Goal: Task Accomplishment & Management: Use online tool/utility

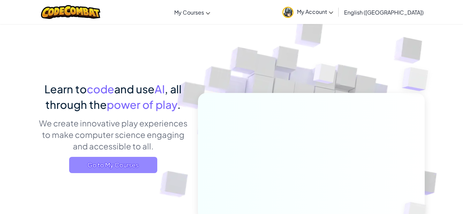
click at [138, 166] on span "Go to My Courses" at bounding box center [113, 165] width 88 height 16
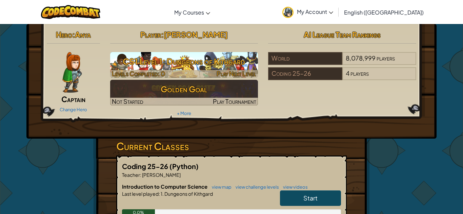
click at [183, 56] on h3 "CS1 Level 1: Dungeons of Kithgard" at bounding box center [184, 61] width 148 height 15
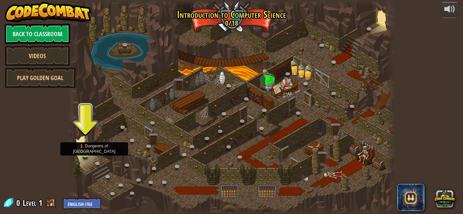
click at [88, 151] on img at bounding box center [86, 146] width 8 height 18
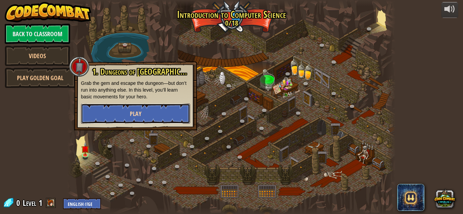
click at [102, 120] on button "Play" at bounding box center [135, 114] width 109 height 20
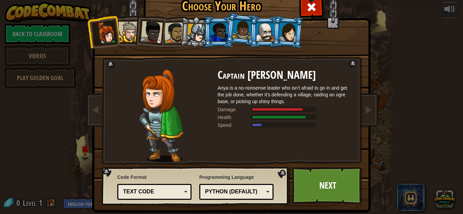
click at [202, 34] on div at bounding box center [196, 33] width 19 height 19
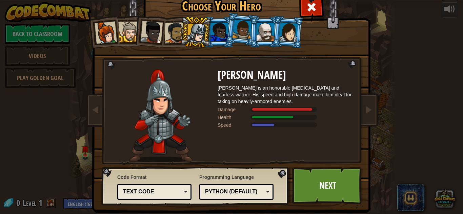
click at [239, 195] on div "Python (Default)" at bounding box center [234, 192] width 59 height 8
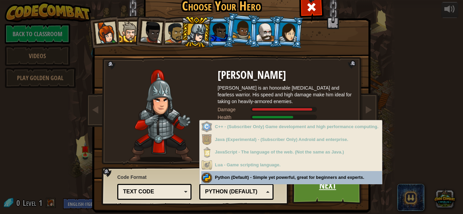
click at [327, 193] on link "Next" at bounding box center [327, 185] width 71 height 37
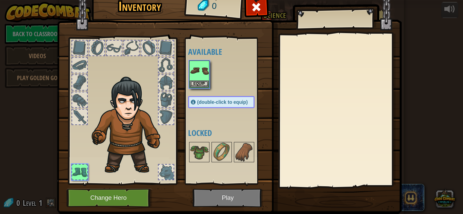
click at [327, 193] on div "Inventory 0 Available Equip (double-click to equip) Locked Equip Unequip Subscr…" at bounding box center [231, 107] width 463 height 214
click at [200, 84] on button "Equip" at bounding box center [199, 83] width 19 height 7
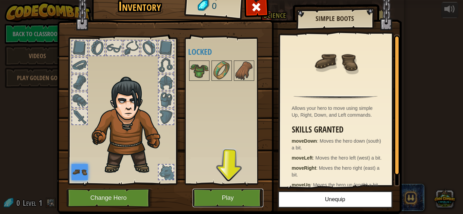
click at [241, 196] on button "Play" at bounding box center [227, 198] width 71 height 19
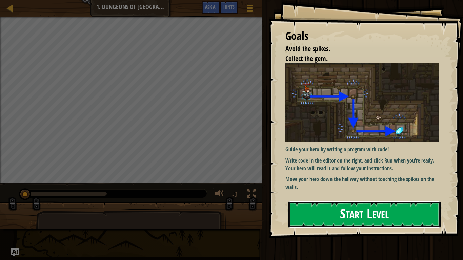
click at [326, 214] on button "Start Level" at bounding box center [364, 214] width 152 height 27
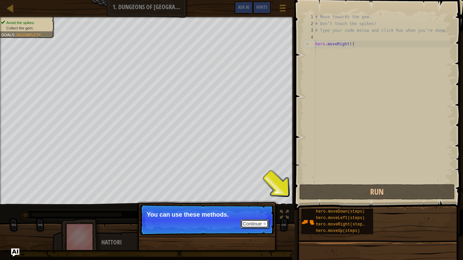
click at [258, 214] on button "Continue" at bounding box center [254, 223] width 28 height 9
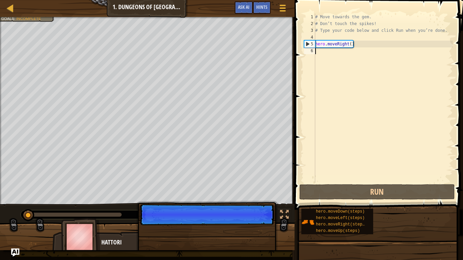
scroll to position [3, 0]
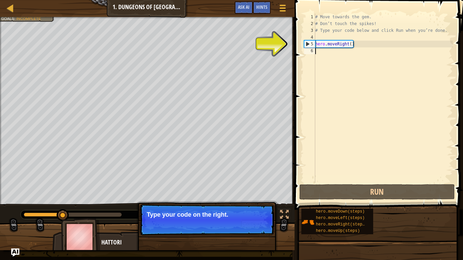
click at [258, 214] on button "Continue" at bounding box center [254, 223] width 28 height 9
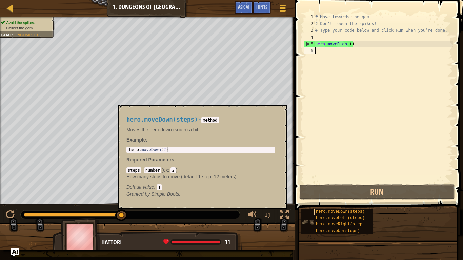
click at [342, 211] on span "hero.moveDown(steps)" at bounding box center [340, 211] width 49 height 5
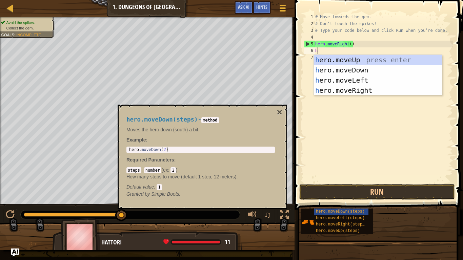
type textarea "he"
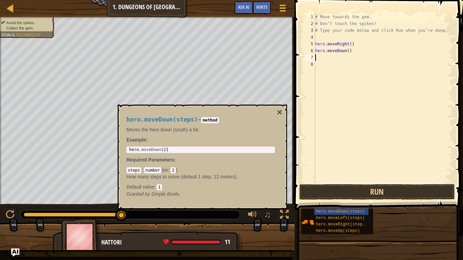
type textarea "he"
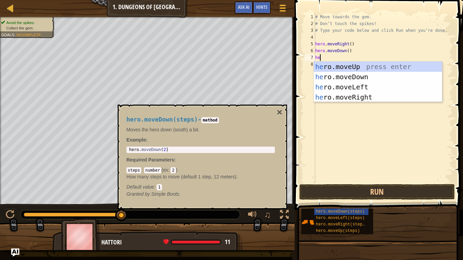
scroll to position [3, 0]
click at [355, 94] on div "he ro.moveUp press enter he ro.moveDown press enter he ro.moveLeft press enter …" at bounding box center [378, 92] width 128 height 61
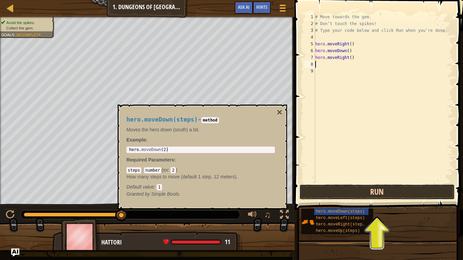
click at [337, 195] on button "Run" at bounding box center [376, 192] width 155 height 16
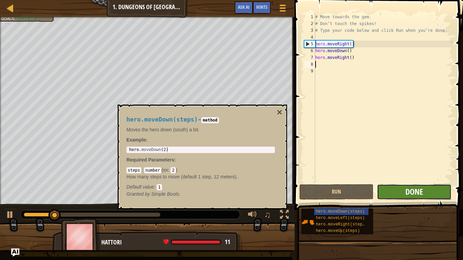
click at [413, 196] on span "Done" at bounding box center [414, 191] width 18 height 11
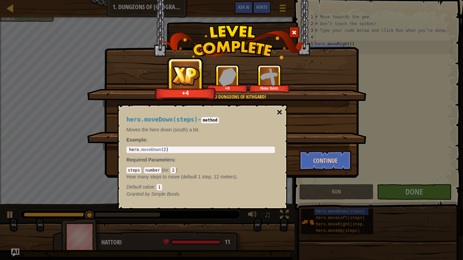
click at [279, 110] on button "×" at bounding box center [279, 112] width 5 height 9
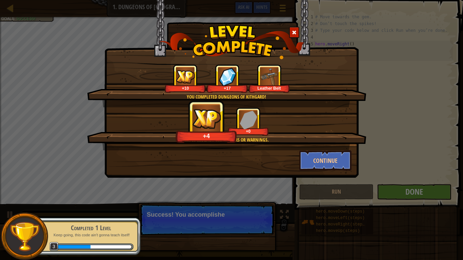
click at [266, 67] on img at bounding box center [269, 76] width 19 height 19
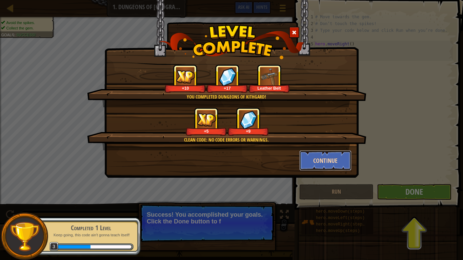
click at [336, 163] on button "Continue" at bounding box center [325, 160] width 52 height 20
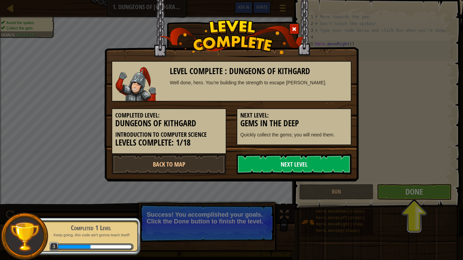
click at [304, 161] on link "Next Level" at bounding box center [293, 164] width 115 height 20
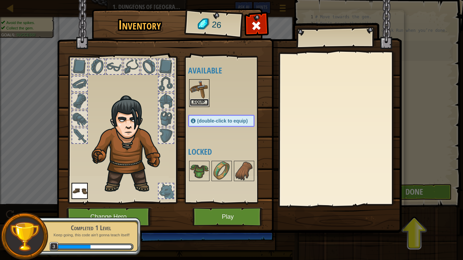
click at [202, 103] on button "Equip" at bounding box center [199, 102] width 19 height 7
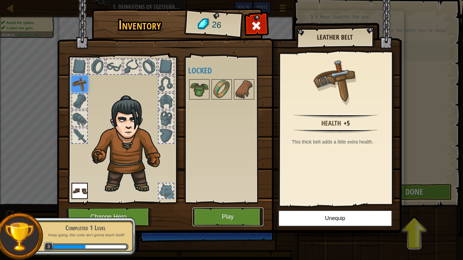
click at [234, 214] on button "Play" at bounding box center [227, 217] width 71 height 19
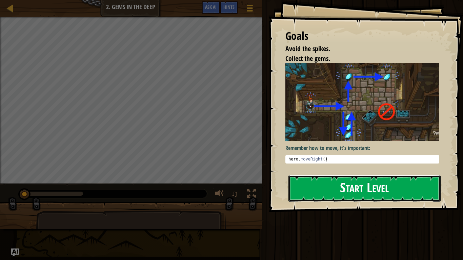
click at [321, 194] on button "Start Level" at bounding box center [364, 188] width 152 height 27
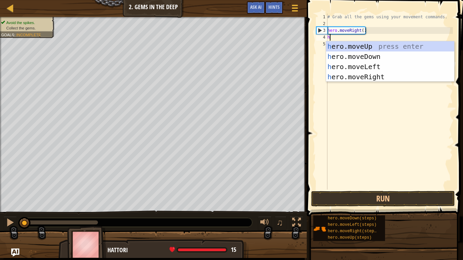
scroll to position [3, 0]
type textarea "he"
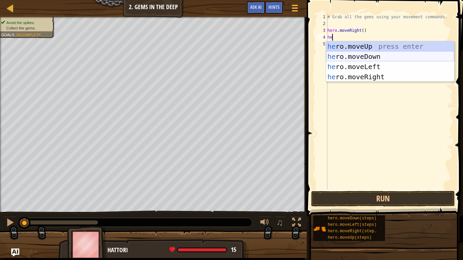
click at [357, 59] on div "he ro.moveUp press enter he ro.moveDown press enter he ro.moveLeft press enter …" at bounding box center [390, 71] width 128 height 61
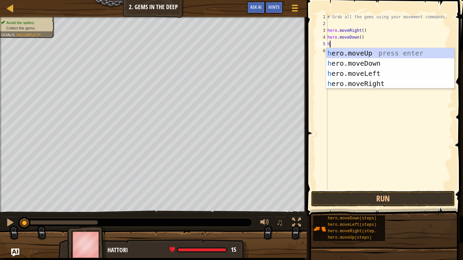
type textarea "he"
click at [359, 52] on div "he ro.moveUp press enter he ro.moveDown press enter he ro.moveLeft press enter …" at bounding box center [390, 78] width 128 height 61
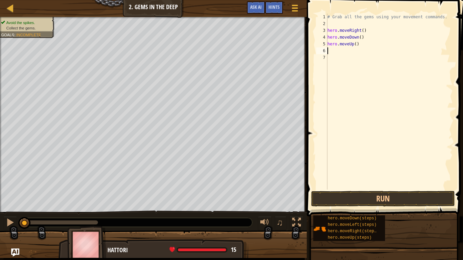
click at [356, 47] on div "# Grab all the gems using your movement commands. hero . moveRight ( ) hero . m…" at bounding box center [389, 109] width 127 height 190
type textarea "hero.moveUp(2)"
click at [337, 51] on div "# Grab all the gems using your movement commands. hero . moveRight ( ) hero . m…" at bounding box center [389, 109] width 127 height 190
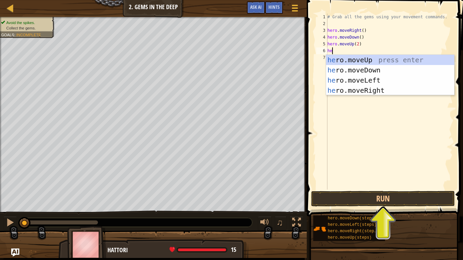
type textarea "her"
click at [360, 88] on div "her o.moveUp press enter her o.moveDown press enter her o.moveLeft press enter …" at bounding box center [390, 85] width 128 height 61
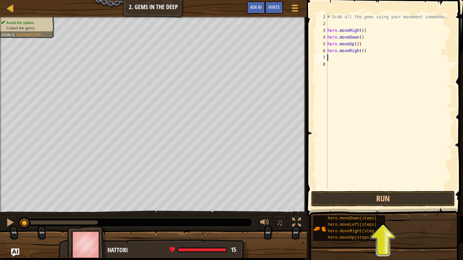
click at [362, 52] on div "# Grab all the gems using your movement commands. hero . moveRight ( ) hero . m…" at bounding box center [389, 109] width 127 height 190
type textarea "hero.moveRight(2)"
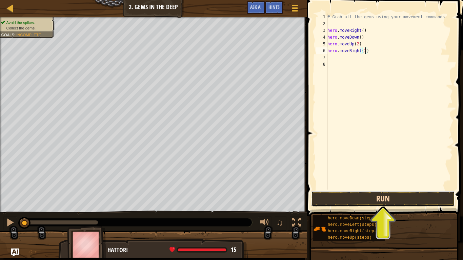
click at [383, 201] on button "Run" at bounding box center [383, 199] width 144 height 16
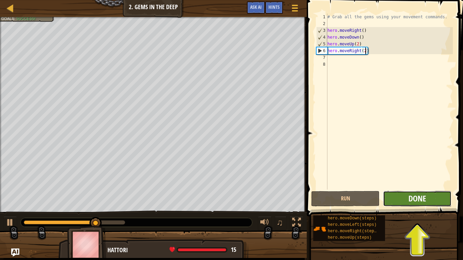
click at [415, 202] on span "Done" at bounding box center [417, 198] width 18 height 11
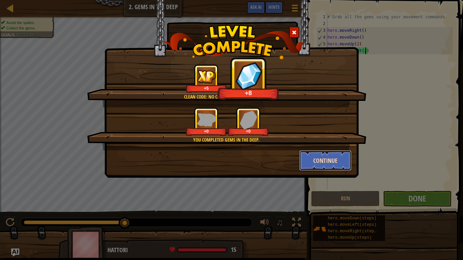
click at [318, 159] on button "Continue" at bounding box center [325, 160] width 52 height 20
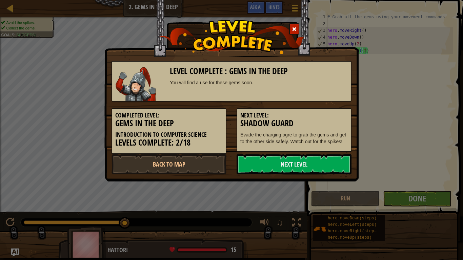
click at [323, 162] on link "Next Level" at bounding box center [293, 164] width 115 height 20
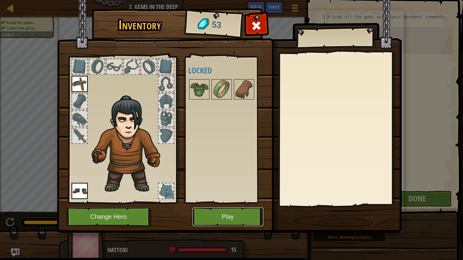
click at [210, 214] on button "Play" at bounding box center [227, 217] width 71 height 19
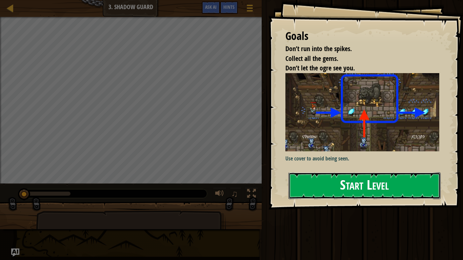
click at [332, 179] on button "Start Level" at bounding box center [364, 185] width 152 height 27
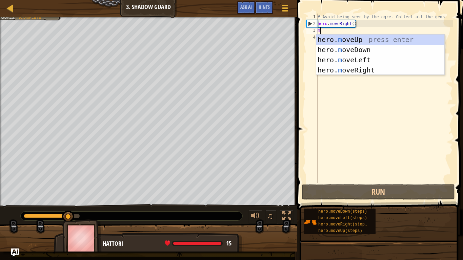
scroll to position [3, 0]
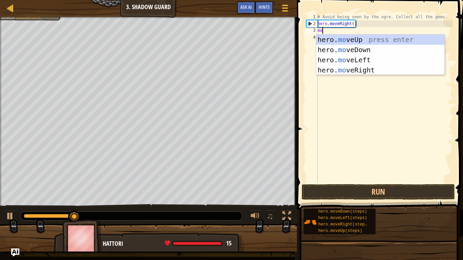
type textarea "move"
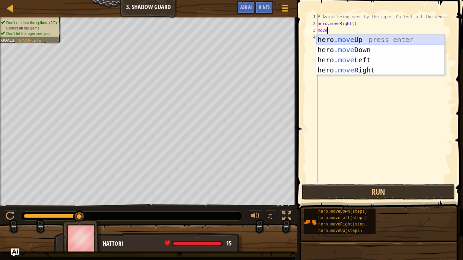
click at [329, 40] on div "hero. move Up press enter hero. move Down press enter hero. move Left press ent…" at bounding box center [380, 65] width 128 height 61
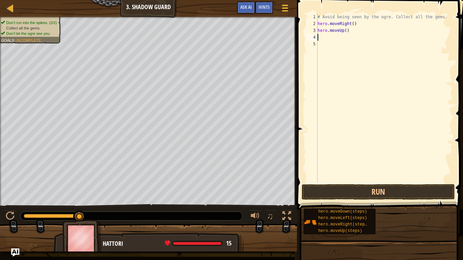
scroll to position [3, 0]
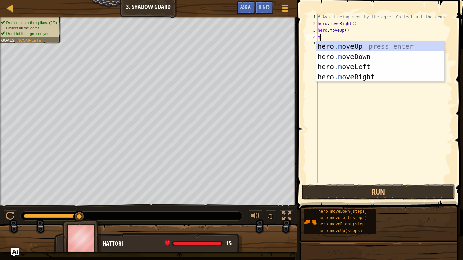
type textarea "mo"
click at [342, 73] on div "hero. mo veUp press enter hero. mo veDown press enter hero. mo veLeft press ent…" at bounding box center [380, 71] width 128 height 61
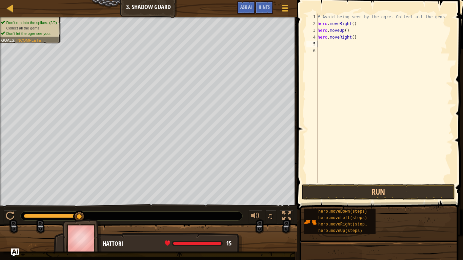
scroll to position [3, 0]
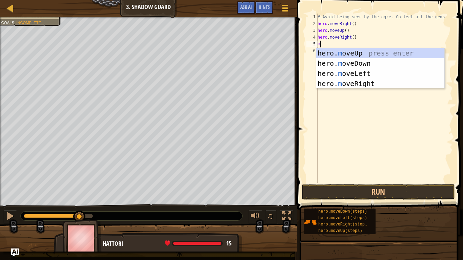
type textarea "m"
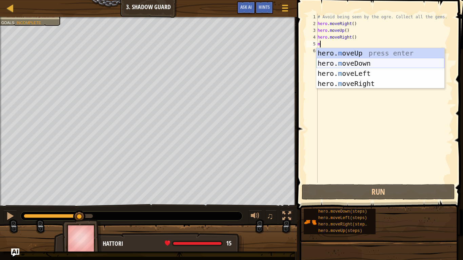
click at [348, 65] on div "hero. m oveUp press enter hero. m oveDown press enter hero. m oveLeft press ent…" at bounding box center [380, 78] width 128 height 61
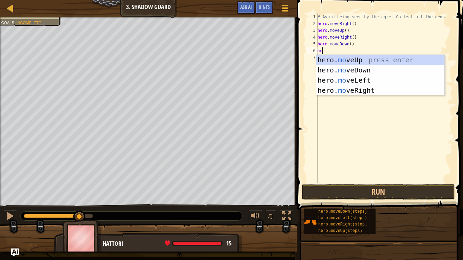
type textarea "move"
click at [334, 88] on div "hero. move Up press enter hero. move Down press enter hero. move Left press ent…" at bounding box center [380, 85] width 128 height 61
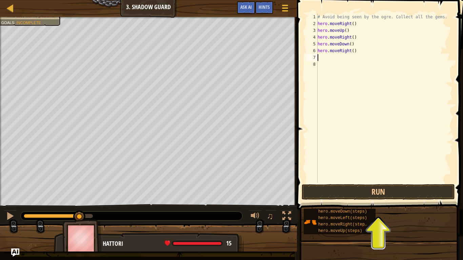
scroll to position [3, 0]
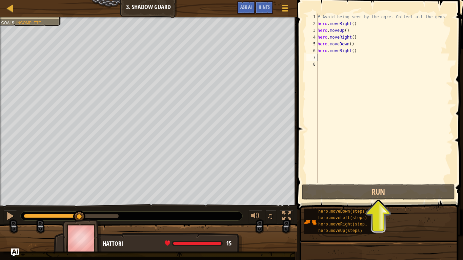
click at [372, 201] on span at bounding box center [380, 95] width 171 height 230
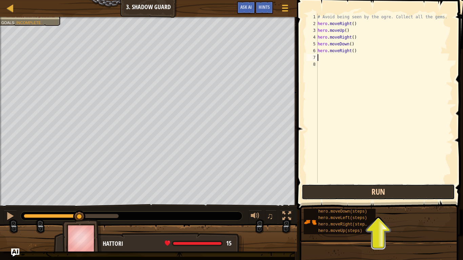
click at [336, 192] on button "Run" at bounding box center [377, 192] width 153 height 16
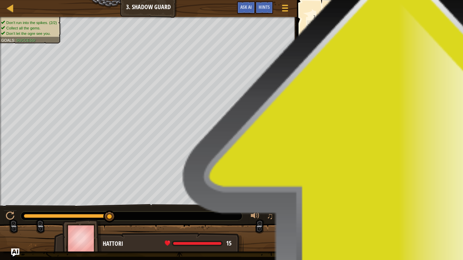
click at [407, 194] on span "Done" at bounding box center [415, 191] width 18 height 11
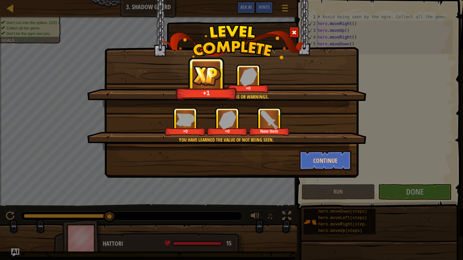
click at [324, 149] on div "You have learned the value of not being seen. +0 +0 New Item" at bounding box center [226, 128] width 279 height 43
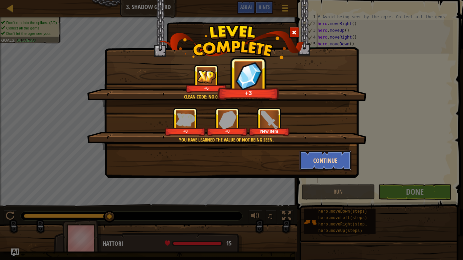
click at [323, 157] on button "Continue" at bounding box center [325, 160] width 52 height 20
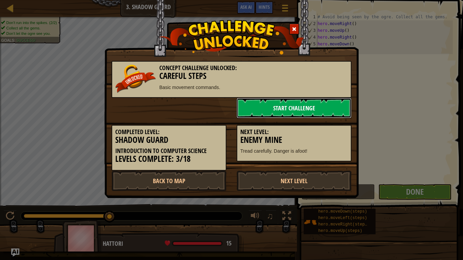
click at [308, 100] on link "Start Challenge" at bounding box center [293, 108] width 115 height 20
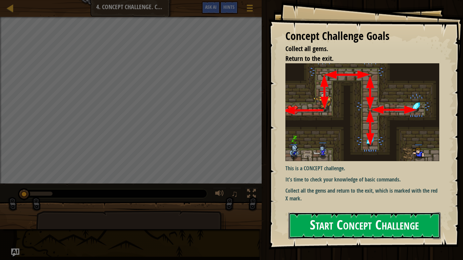
click at [308, 214] on button "Start Concept Challenge" at bounding box center [364, 225] width 152 height 27
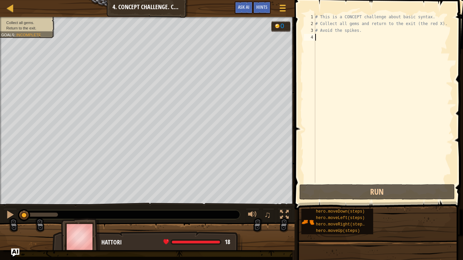
type textarea "u"
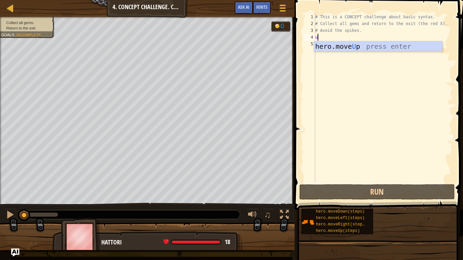
scroll to position [3, 0]
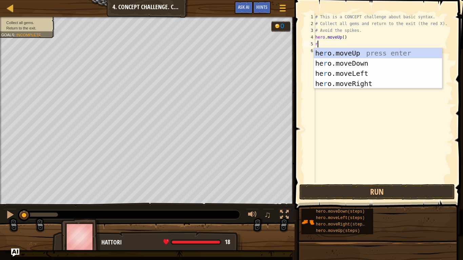
type textarea "ri"
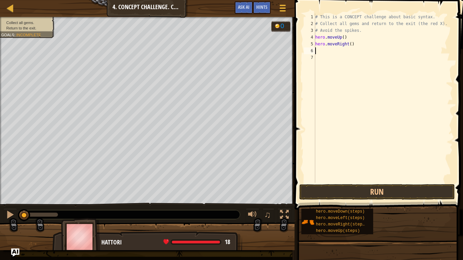
type textarea "d"
type textarea "u"
type textarea "ri"
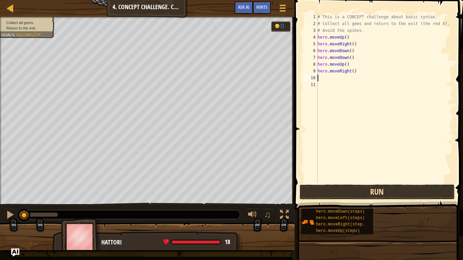
click at [317, 194] on button "Run" at bounding box center [376, 192] width 155 height 16
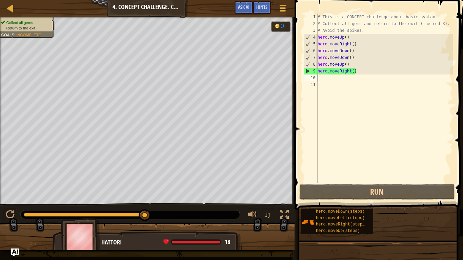
click at [348, 73] on div "# This is a CONCEPT challenge about basic syntax. # Collect all gems and return…" at bounding box center [384, 105] width 136 height 183
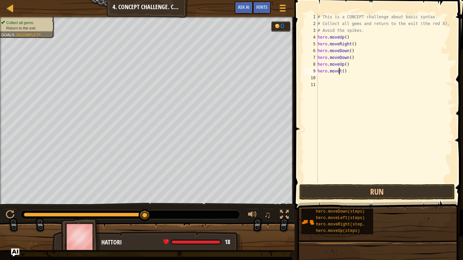
scroll to position [3, 3]
type textarea "hero.moveLeft"
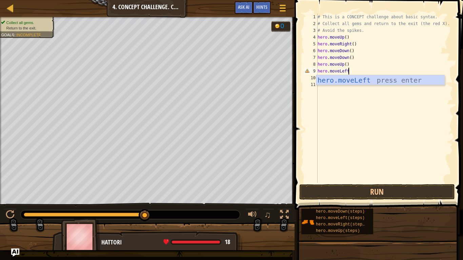
scroll to position [3, 4]
click at [379, 81] on div "hero.moveLeft press enter" at bounding box center [380, 90] width 128 height 30
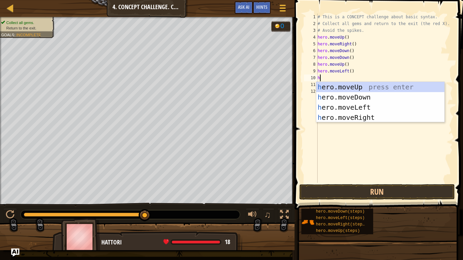
type textarea "he"
click at [322, 88] on div "he ro.moveUp press enter he ro.moveDown press enter he ro.moveLeft press enter …" at bounding box center [380, 112] width 128 height 61
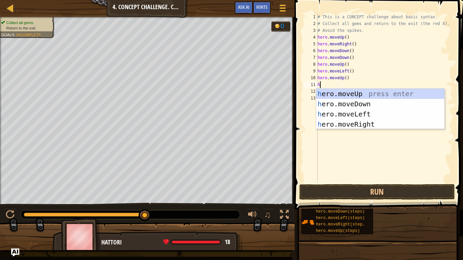
type textarea "he"
click at [343, 119] on div "he ro.moveUp press enter he ro.moveDown press enter he ro.moveLeft press enter …" at bounding box center [380, 119] width 128 height 61
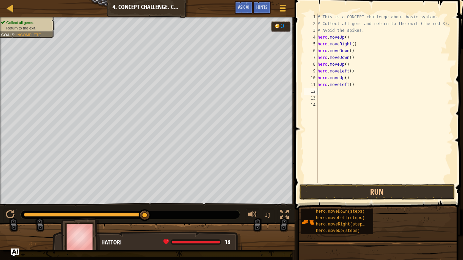
scroll to position [3, 0]
type textarea "he"
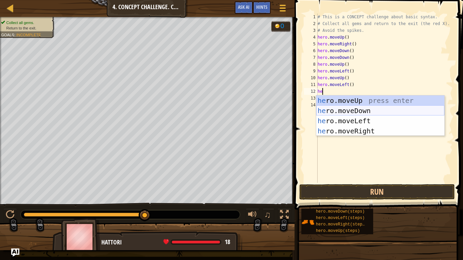
click at [330, 113] on div "he ro.moveUp press enter he ro.moveDown press enter he ro.moveLeft press enter …" at bounding box center [380, 125] width 128 height 61
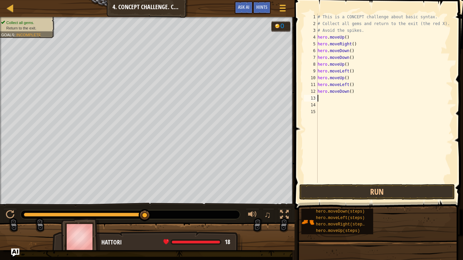
scroll to position [3, 0]
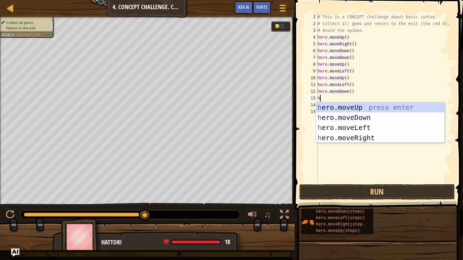
type textarea "he"
click at [341, 130] on div "he ro.moveUp press enter he ro.moveDown press enter he ro.moveLeft press enter …" at bounding box center [380, 132] width 128 height 61
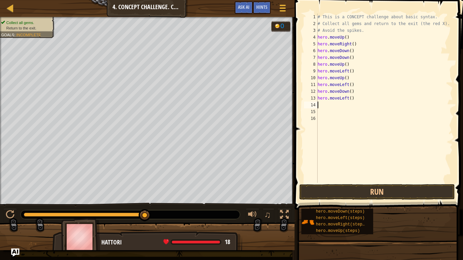
scroll to position [3, 0]
click at [343, 196] on button "Run" at bounding box center [376, 192] width 155 height 16
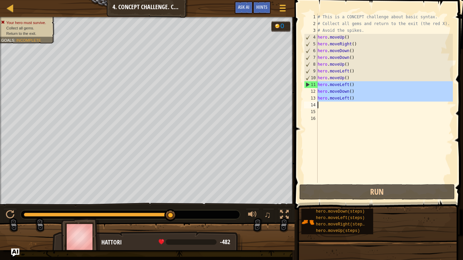
drag, startPoint x: 315, startPoint y: 84, endPoint x: 357, endPoint y: 104, distance: 45.9
click at [357, 104] on div "1 2 3 4 5 6 7 8 9 10 11 12 13 14 15 16 # This is a CONCEPT challenge about basi…" at bounding box center [377, 98] width 150 height 169
type textarea "hero.moveLeft()"
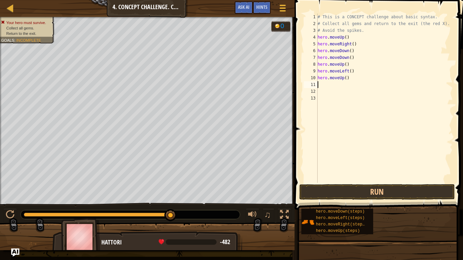
click at [336, 76] on div "# This is a CONCEPT challenge about basic syntax. # Collect all gems and return…" at bounding box center [384, 105] width 136 height 183
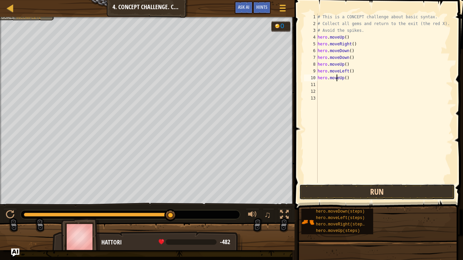
click at [330, 186] on button "Run" at bounding box center [376, 192] width 155 height 16
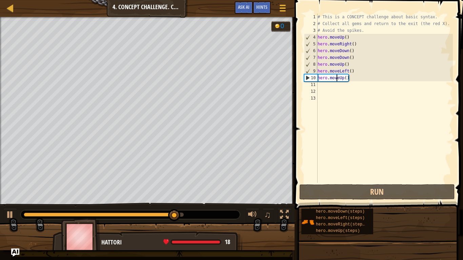
click at [310, 70] on div "9" at bounding box center [310, 71] width 13 height 7
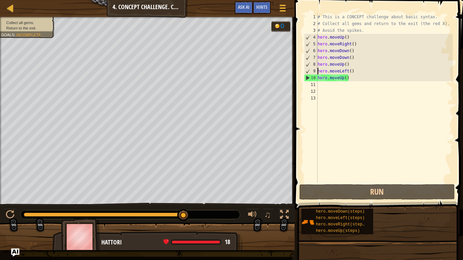
click at [328, 58] on div "# This is a CONCEPT challenge about basic syntax. # Collect all gems and return…" at bounding box center [384, 105] width 136 height 183
click at [330, 66] on div "# This is a CONCEPT challenge about basic syntax. # Collect all gems and return…" at bounding box center [384, 105] width 136 height 183
type textarea "hero.moveUp()"
click at [353, 65] on div "# This is a CONCEPT challenge about basic syntax. # Collect all gems and return…" at bounding box center [384, 105] width 136 height 183
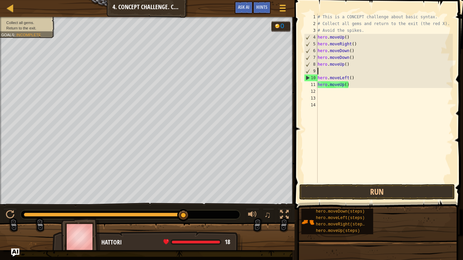
type textarea "he"
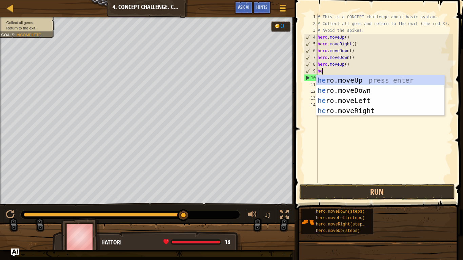
scroll to position [3, 0]
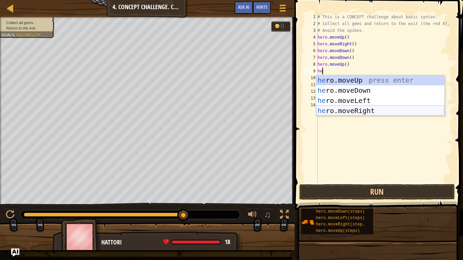
click at [352, 108] on div "he ro.moveUp press enter he ro.moveDown press enter he ro.moveLeft press enter …" at bounding box center [380, 105] width 128 height 61
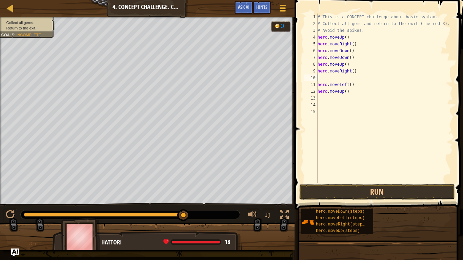
scroll to position [3, 0]
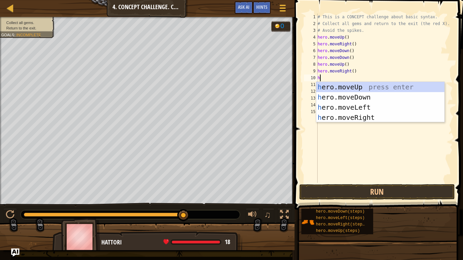
type textarea "he"
click at [356, 109] on div "he ro.moveUp press enter he ro.moveDown press enter he ro.moveLeft press enter …" at bounding box center [380, 112] width 128 height 61
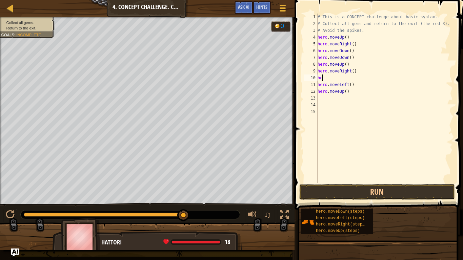
type textarea "h"
click at [326, 101] on div "# This is a CONCEPT challenge about basic syntax. # Collect all gems and return…" at bounding box center [384, 105] width 136 height 183
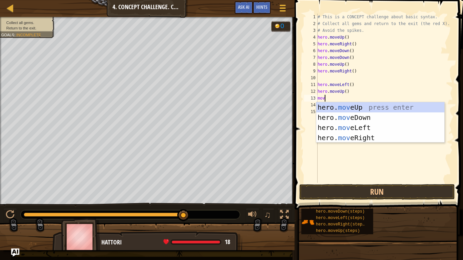
type textarea "move"
click at [352, 127] on div "hero. move Up press enter hero. move Down press enter hero. move Left press ent…" at bounding box center [380, 132] width 128 height 61
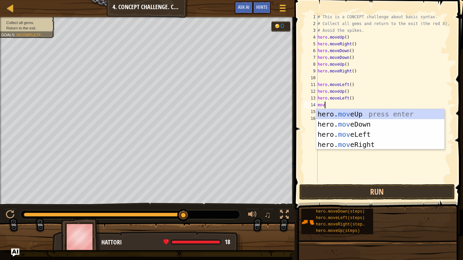
type textarea "move"
click at [347, 120] on div "hero. move Up press enter hero. move Down press enter hero. move Left press ent…" at bounding box center [380, 139] width 128 height 61
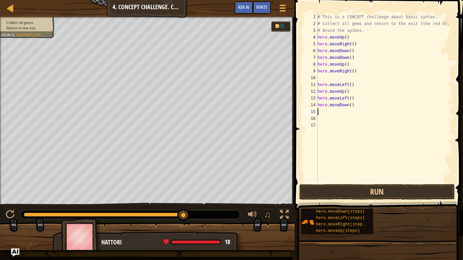
type textarea "l"
click at [301, 192] on button "Run" at bounding box center [376, 192] width 155 height 16
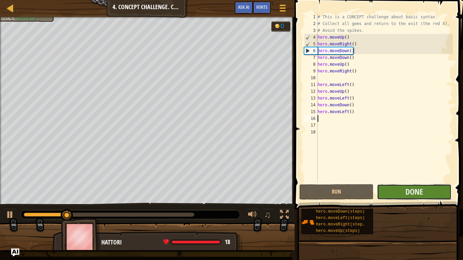
click at [390, 192] on button "Done" at bounding box center [414, 192] width 74 height 16
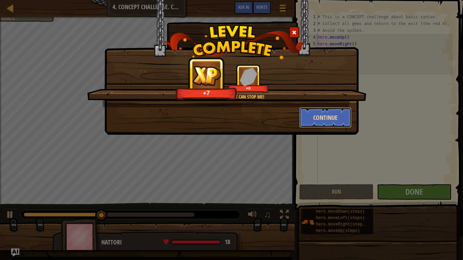
click at [310, 123] on button "Continue" at bounding box center [325, 117] width 52 height 20
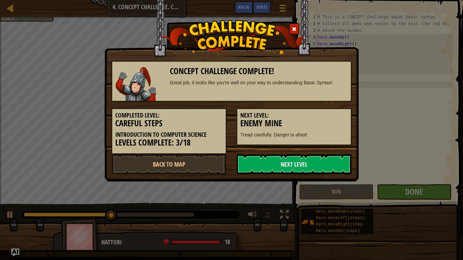
click at [299, 166] on link "Next Level" at bounding box center [293, 164] width 115 height 20
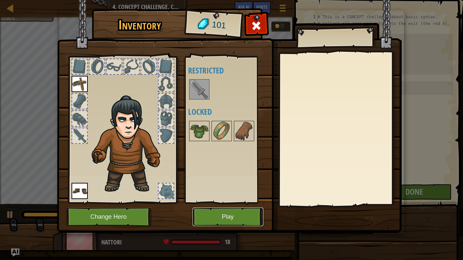
click at [220, 210] on button "Play" at bounding box center [227, 217] width 71 height 19
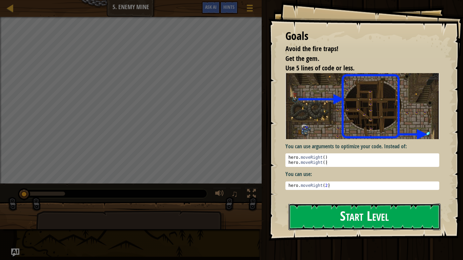
click at [328, 208] on button "Start Level" at bounding box center [364, 216] width 152 height 27
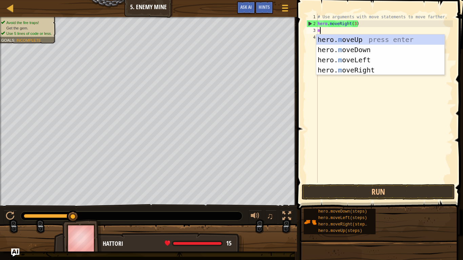
scroll to position [3, 0]
type textarea "mo"
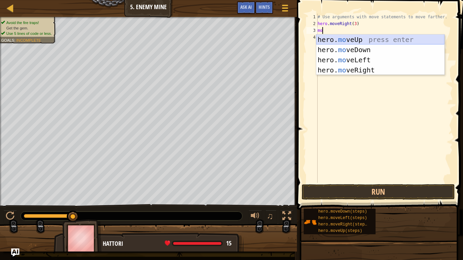
click at [328, 38] on div "hero. mo veUp press enter hero. mo veDown press enter hero. mo veLeft press ent…" at bounding box center [380, 65] width 128 height 61
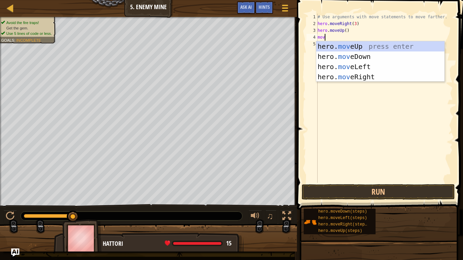
type textarea "move"
click at [359, 75] on div "hero. move Up press enter hero. move Down press enter hero. move Left press ent…" at bounding box center [380, 71] width 128 height 61
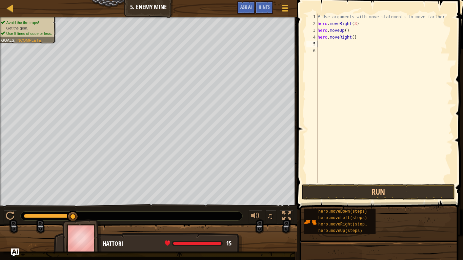
scroll to position [3, 0]
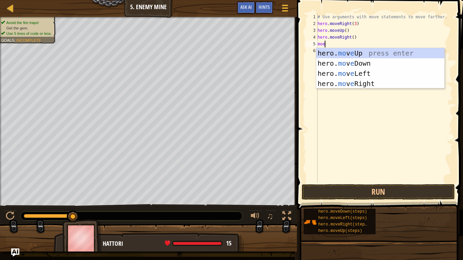
type textarea "mo"
click at [357, 65] on div "hero. mo veUp press enter hero. mo veDown press enter hero. mo veLeft press ent…" at bounding box center [380, 78] width 128 height 61
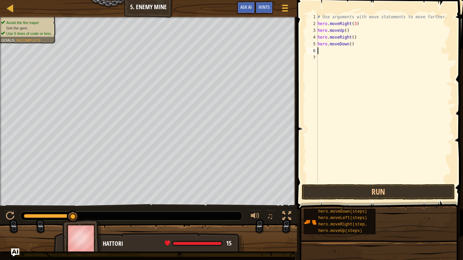
scroll to position [3, 0]
click at [349, 46] on div "# Use arguments with move statements to move farther. hero . moveRight ( 3 ) he…" at bounding box center [384, 105] width 136 height 183
click at [349, 46] on div "# Use arguments with move statements to move farther. hero . moveRight ( 3 ) he…" at bounding box center [384, 98] width 136 height 169
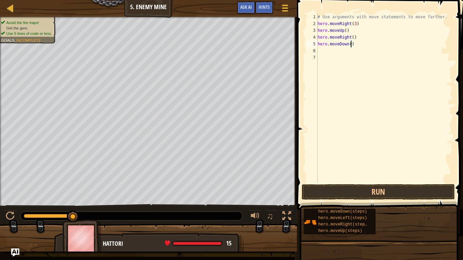
type textarea "hero.moveDown(3)"
click at [344, 48] on div "# Use arguments with move statements to move farther. hero . moveRight ( 3 ) he…" at bounding box center [384, 105] width 136 height 183
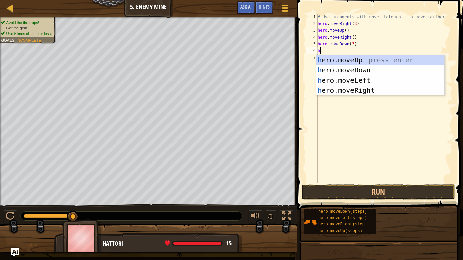
type textarea "he"
click at [359, 91] on div "he ro.moveUp press enter he ro.moveDown press enter he ro.moveLeft press enter …" at bounding box center [380, 85] width 128 height 61
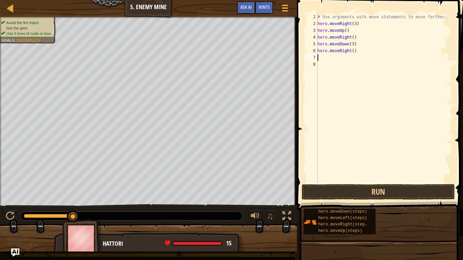
scroll to position [3, 0]
click at [353, 50] on div "# Use arguments with move statements to move farther. hero . moveRight ( 3 ) he…" at bounding box center [384, 105] width 136 height 183
type textarea "hero.moveRight(2)"
click at [329, 197] on button "Run" at bounding box center [377, 192] width 153 height 16
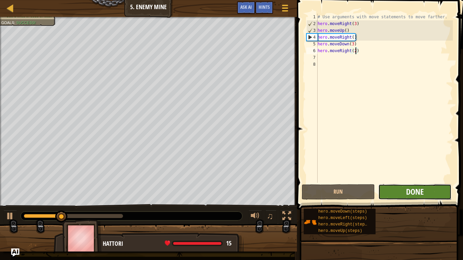
click at [407, 190] on span "Done" at bounding box center [415, 191] width 18 height 11
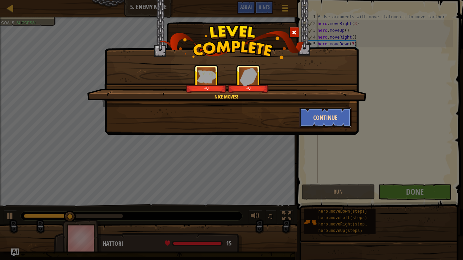
click at [318, 120] on button "Continue" at bounding box center [325, 117] width 52 height 20
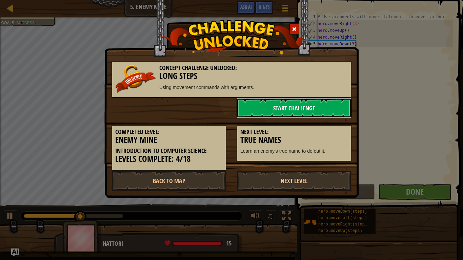
click at [303, 108] on link "Start Challenge" at bounding box center [293, 108] width 115 height 20
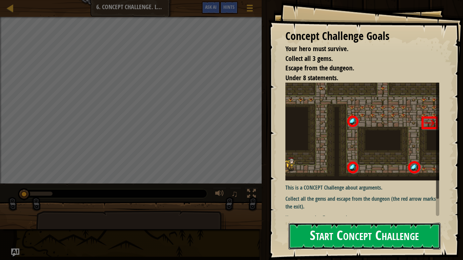
click at [341, 214] on button "Start Concept Challenge" at bounding box center [364, 236] width 152 height 27
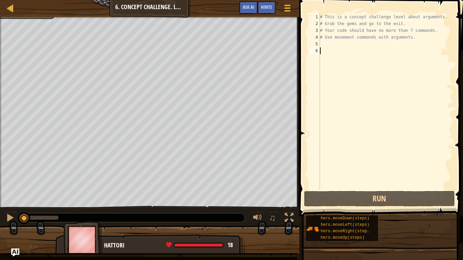
click at [325, 45] on div "# This is a concept challenge level about arguments. # Grab the gems and go to …" at bounding box center [385, 109] width 134 height 190
type textarea "m"
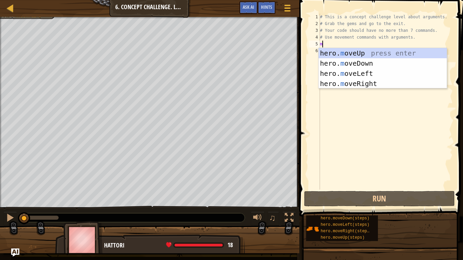
scroll to position [3, 0]
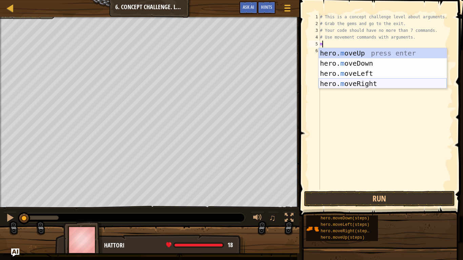
click at [339, 81] on div "hero. m oveUp press enter hero. m oveDown press enter hero. m oveLeft press ent…" at bounding box center [382, 78] width 128 height 61
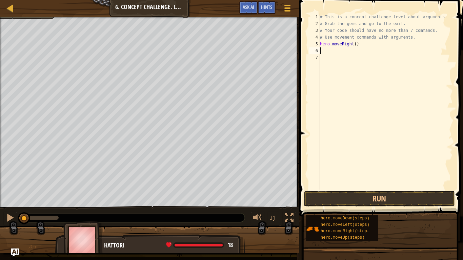
type textarea "mo"
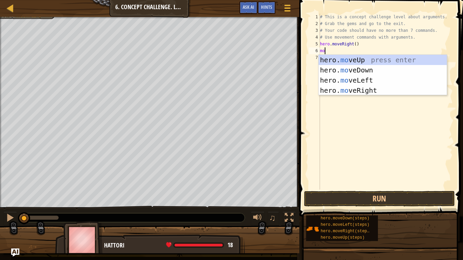
scroll to position [3, 0]
click at [354, 59] on div "hero. mo veUp press enter hero. mo veDown press enter hero. mo veLeft press ent…" at bounding box center [382, 85] width 128 height 61
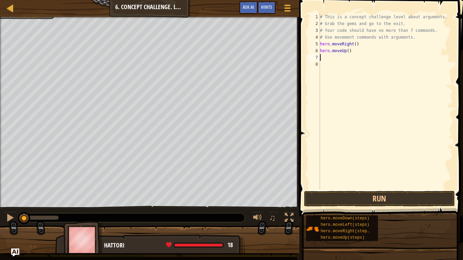
scroll to position [3, 0]
click at [349, 52] on div "# This is a concept challenge level about arguments. # Grab the gems and go to …" at bounding box center [385, 109] width 134 height 190
type textarea "hero.moveUp(3)"
click at [344, 56] on div "# This is a concept challenge level about arguments. # Grab the gems and go to …" at bounding box center [385, 109] width 134 height 190
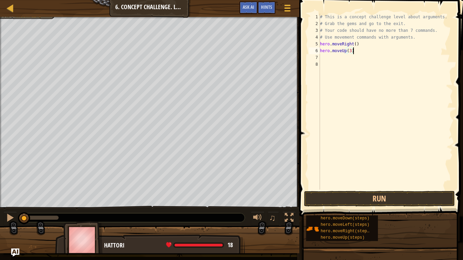
scroll to position [3, 0]
type textarea "r"
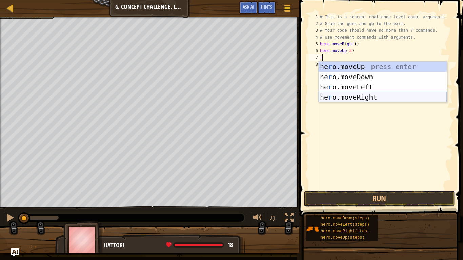
click at [357, 98] on div "he r o.moveUp press enter he r o.moveDown press enter he r o.moveLeft press ent…" at bounding box center [382, 92] width 128 height 61
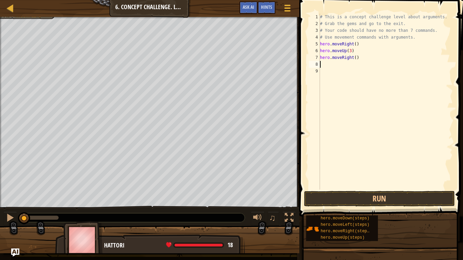
click at [355, 57] on div "# This is a concept challenge level about arguments. # Grab the gems and go to …" at bounding box center [385, 109] width 134 height 190
type textarea "hero.moveRight(2)"
click at [330, 66] on div "# This is a concept challenge level about arguments. # Grab the gems and go to …" at bounding box center [385, 109] width 134 height 190
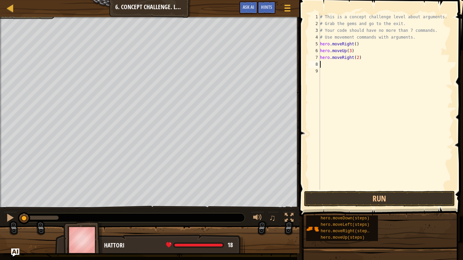
type textarea "d"
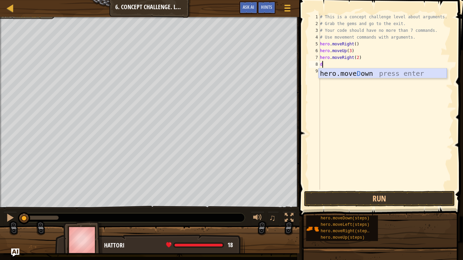
click at [332, 74] on div "hero.[PERSON_NAME] own press enter" at bounding box center [382, 83] width 128 height 30
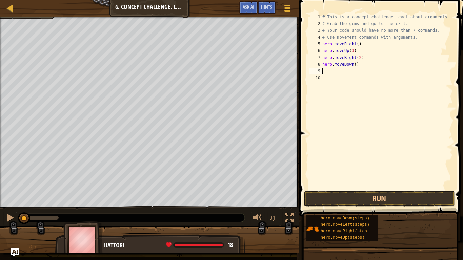
type textarea "h"
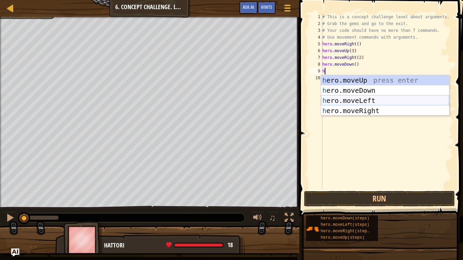
click at [341, 103] on div "h ero.moveUp press enter h ero.moveDown press enter h ero.moveLeft press enter …" at bounding box center [385, 105] width 128 height 61
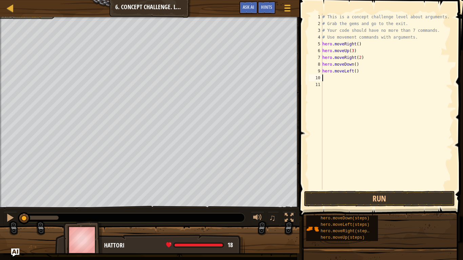
type textarea "h"
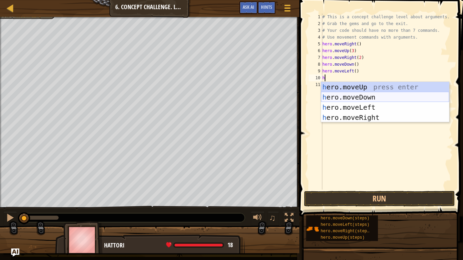
click at [347, 93] on div "h ero.moveUp press enter h ero.moveDown press enter h ero.moveLeft press enter …" at bounding box center [385, 112] width 128 height 61
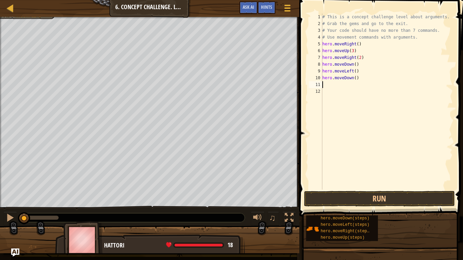
click at [354, 79] on div "# This is a concept challenge level about arguments. # Grab the gems and go to …" at bounding box center [387, 109] width 132 height 190
type textarea "hero.moveDown(2)"
click at [345, 84] on div "# This is a concept challenge level about arguments. # Grab the gems and go to …" at bounding box center [387, 109] width 132 height 190
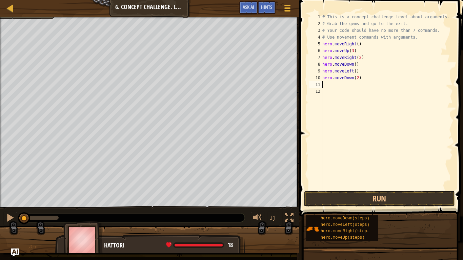
type textarea "r"
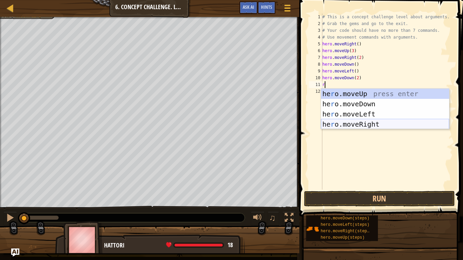
click at [339, 122] on div "he r o.moveUp press enter he r o.moveDown press enter he r o.moveLeft press ent…" at bounding box center [385, 119] width 128 height 61
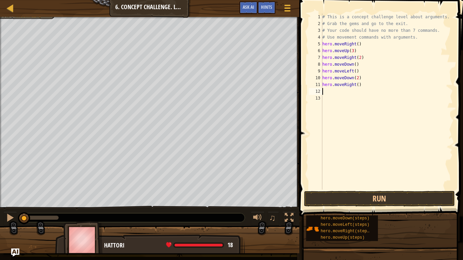
click at [357, 87] on div "# This is a concept challenge level about arguments. # Grab the gems and go to …" at bounding box center [387, 109] width 132 height 190
type textarea "hero.moveRight(2)"
click at [332, 94] on div "# This is a concept challenge level about arguments. # Grab the gems and go to …" at bounding box center [387, 109] width 132 height 190
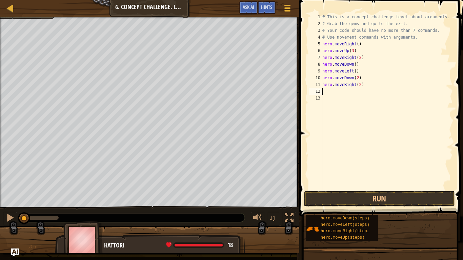
type textarea "h"
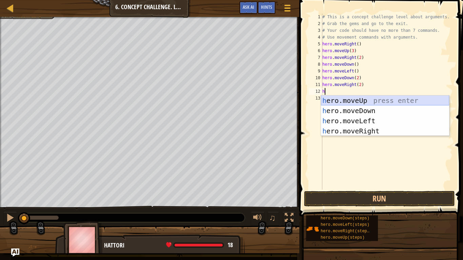
click at [356, 102] on div "h ero.moveUp press enter h ero.moveDown press enter h ero.moveLeft press enter …" at bounding box center [385, 125] width 128 height 61
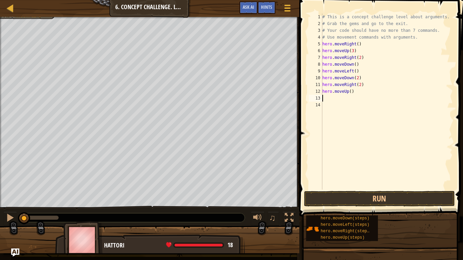
click at [351, 90] on div "# This is a concept challenge level about arguments. # Grab the gems and go to …" at bounding box center [387, 109] width 132 height 190
type textarea "hero.moveUp(3)"
click at [348, 99] on div "# This is a concept challenge level about arguments. # Grab the gems and go to …" at bounding box center [387, 109] width 132 height 190
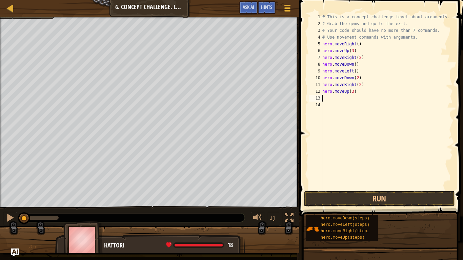
type textarea "h"
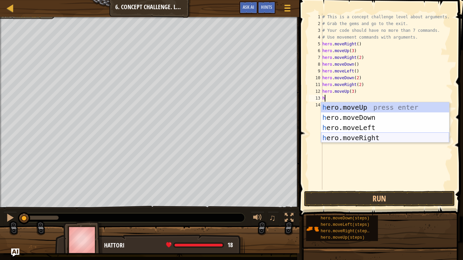
click at [364, 139] on div "h ero.moveUp press enter h ero.moveDown press enter h ero.moveLeft press enter …" at bounding box center [385, 132] width 128 height 61
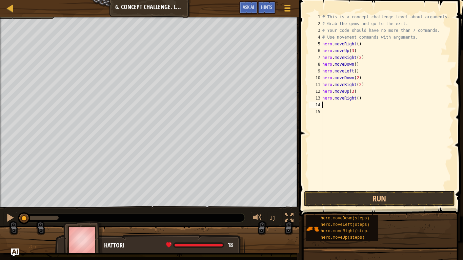
click at [359, 99] on div "# This is a concept challenge level about arguments. # Grab the gems and go to …" at bounding box center [387, 109] width 132 height 190
click at [318, 192] on button "Run" at bounding box center [379, 199] width 151 height 16
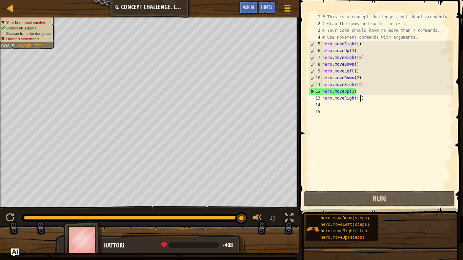
drag, startPoint x: 158, startPoint y: 219, endPoint x: 247, endPoint y: 219, distance: 89.4
click at [247, 214] on div "♫" at bounding box center [149, 216] width 299 height 20
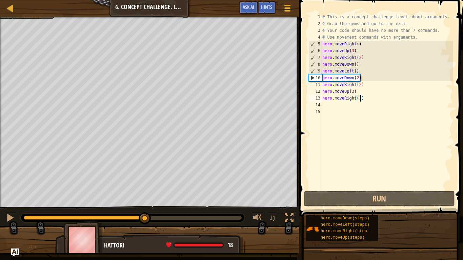
drag, startPoint x: 60, startPoint y: 219, endPoint x: 101, endPoint y: 209, distance: 42.5
click at [101, 209] on div "♫" at bounding box center [149, 216] width 299 height 20
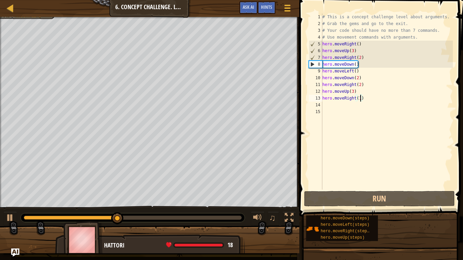
click at [353, 91] on div "# This is a concept challenge level about arguments. # Grab the gems and go to …" at bounding box center [387, 109] width 132 height 190
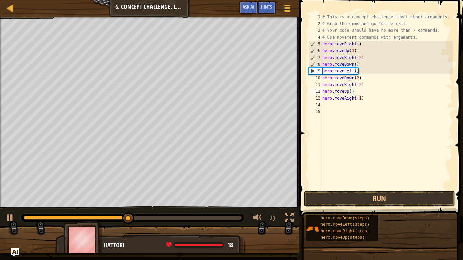
type textarea "hero.moveUp(2)"
click at [348, 105] on div "# This is a concept challenge level about arguments. # Grab the gems and go to …" at bounding box center [387, 109] width 132 height 190
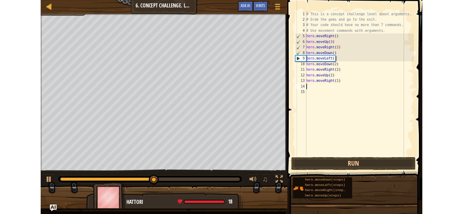
scroll to position [3, 0]
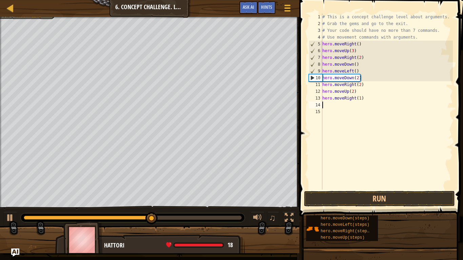
type textarea "h"
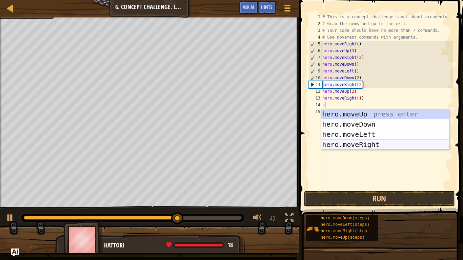
click at [357, 142] on div "h ero.moveUp press enter h ero.moveDown press enter h ero.moveLeft press enter …" at bounding box center [385, 139] width 128 height 61
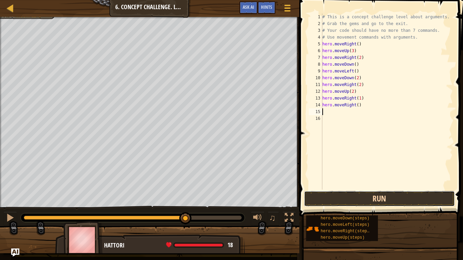
click at [350, 201] on button "Run" at bounding box center [379, 199] width 151 height 16
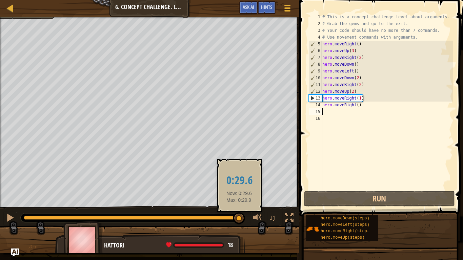
drag, startPoint x: 80, startPoint y: 220, endPoint x: 239, endPoint y: 220, distance: 159.5
click at [239, 214] on div at bounding box center [239, 218] width 12 height 12
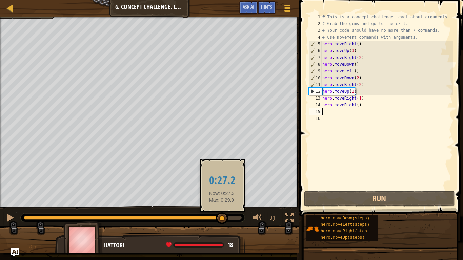
drag, startPoint x: 48, startPoint y: 219, endPoint x: 223, endPoint y: 220, distance: 175.4
click at [223, 214] on div at bounding box center [222, 218] width 12 height 12
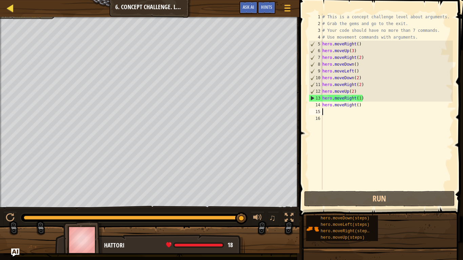
click at [15, 14] on div "Map" at bounding box center [15, 8] width 3 height 17
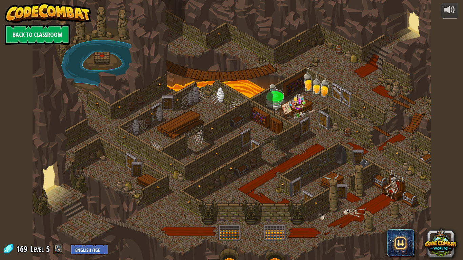
click at [16, 17] on img at bounding box center [48, 13] width 87 height 20
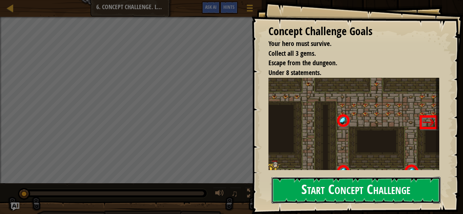
click at [332, 191] on button "Start Concept Challenge" at bounding box center [355, 190] width 169 height 27
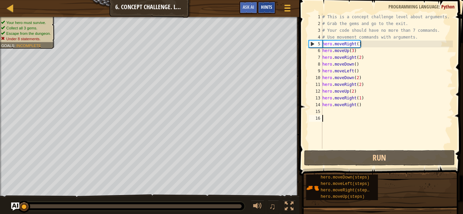
click at [267, 8] on span "Hints" at bounding box center [266, 7] width 11 height 6
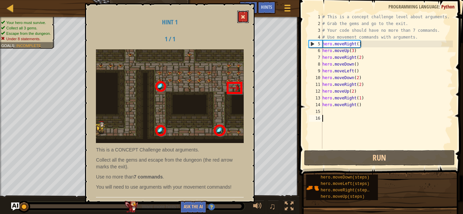
click at [241, 16] on span at bounding box center [242, 17] width 5 height 5
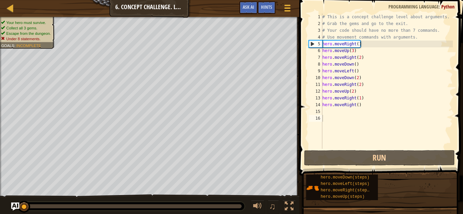
click at [328, 62] on div "# This is a concept challenge level about arguments. # Grab the gems and go to …" at bounding box center [387, 88] width 132 height 149
click at [356, 65] on div "# This is a concept challenge level about arguments. # Grab the gems and go to …" at bounding box center [387, 88] width 132 height 149
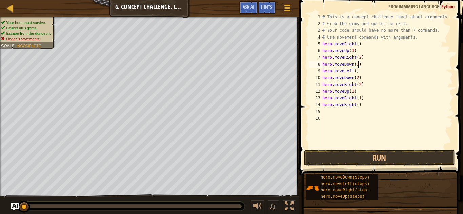
click at [356, 71] on div "# This is a concept challenge level about arguments. # Grab the gems and go to …" at bounding box center [387, 88] width 132 height 149
click at [348, 157] on button "Run" at bounding box center [379, 158] width 151 height 16
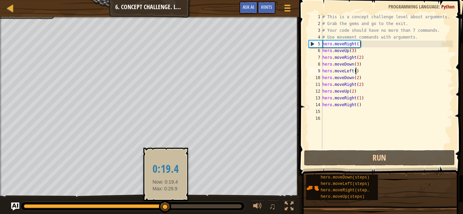
drag, startPoint x: 38, startPoint y: 207, endPoint x: 165, endPoint y: 206, distance: 127.7
click at [165, 206] on div at bounding box center [165, 207] width 12 height 12
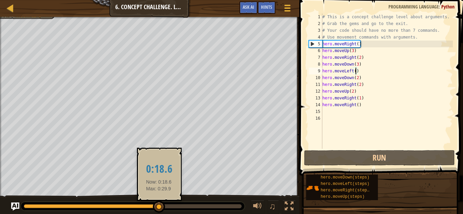
drag, startPoint x: 186, startPoint y: 207, endPoint x: 159, endPoint y: 209, distance: 27.5
click at [159, 209] on div at bounding box center [159, 207] width 12 height 12
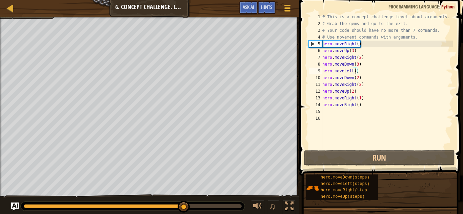
click at [360, 81] on div "# This is a concept challenge level about arguments. # Grab the gems and go to …" at bounding box center [387, 88] width 132 height 149
drag, startPoint x: 360, startPoint y: 81, endPoint x: 314, endPoint y: 81, distance: 45.7
click at [314, 81] on div "hero.moveDown(2) 1 2 3 4 5 6 7 8 9 10 11 12 13 14 15 16 # This is a concept cha…" at bounding box center [379, 81] width 145 height 135
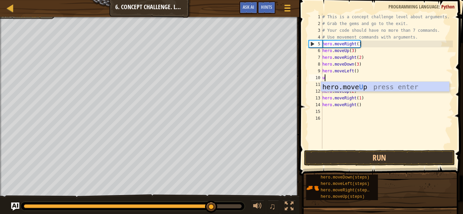
scroll to position [3, 0]
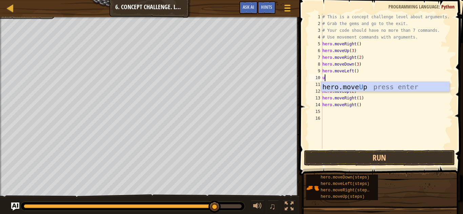
type textarea "up"
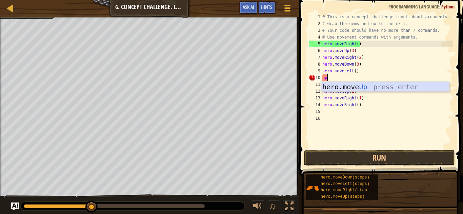
click at [336, 86] on div "hero.move Up press enter" at bounding box center [385, 97] width 128 height 30
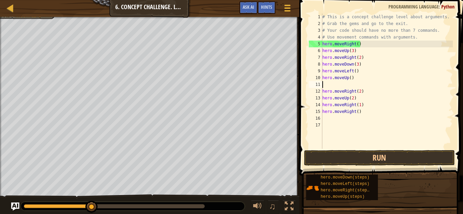
scroll to position [3, 0]
click at [351, 78] on div "# This is a concept challenge level about arguments. # Grab the gems and go to …" at bounding box center [387, 88] width 132 height 149
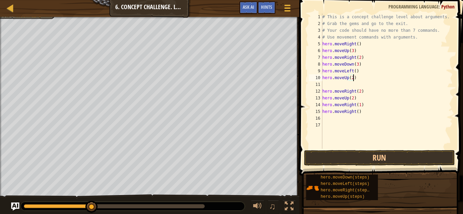
scroll to position [3, 4]
click at [336, 89] on div "# This is a concept challenge level about arguments. # Grab the gems and go to …" at bounding box center [387, 88] width 132 height 149
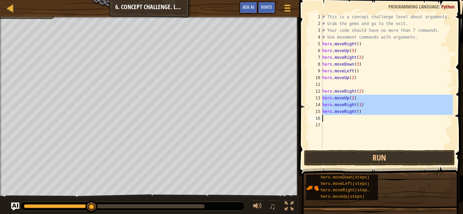
drag, startPoint x: 321, startPoint y: 97, endPoint x: 363, endPoint y: 113, distance: 44.8
click at [363, 113] on div "hero.moveRight(2) 1 2 3 4 5 6 7 8 9 10 11 12 13 14 15 16 17 # This is a concept…" at bounding box center [379, 81] width 145 height 135
type textarea "hero.moveRight()"
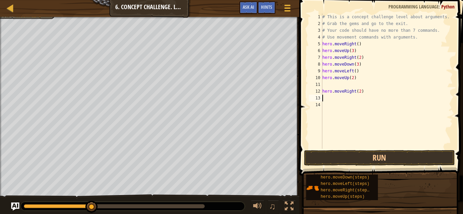
scroll to position [3, 0]
click at [360, 91] on div "# This is a concept challenge level about arguments. # Grab the gems and go to …" at bounding box center [387, 88] width 132 height 149
type textarea "hero.moveRight(3)"
click at [389, 154] on button "Run" at bounding box center [379, 158] width 151 height 16
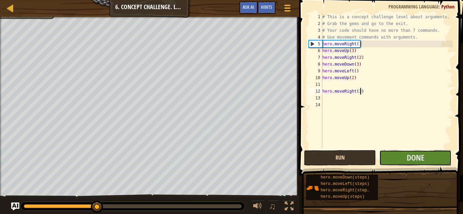
click at [389, 154] on button "Done" at bounding box center [415, 158] width 72 height 16
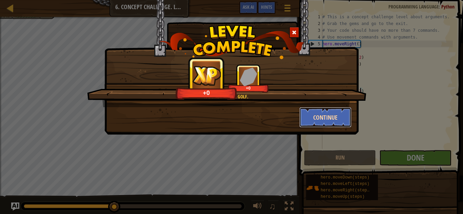
click at [323, 114] on button "Continue" at bounding box center [325, 117] width 52 height 20
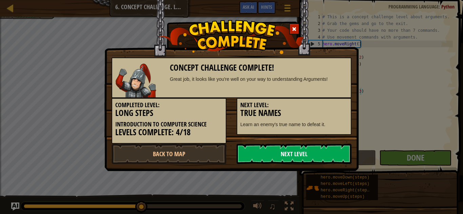
click at [249, 151] on link "Next Level" at bounding box center [293, 154] width 115 height 20
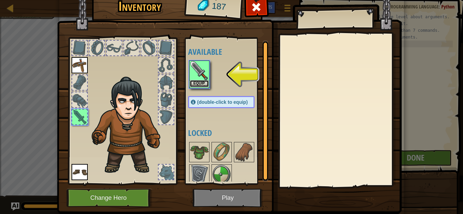
click at [201, 82] on button "Equip" at bounding box center [199, 83] width 19 height 7
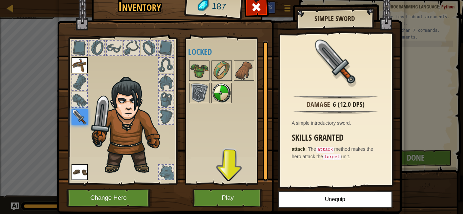
click at [224, 87] on img at bounding box center [221, 93] width 19 height 19
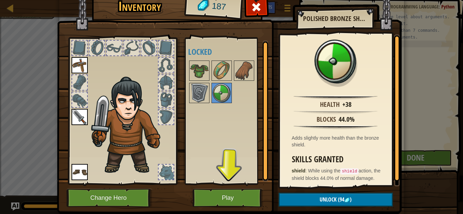
click at [315, 190] on img at bounding box center [229, 92] width 344 height 246
click at [200, 78] on img at bounding box center [199, 70] width 19 height 19
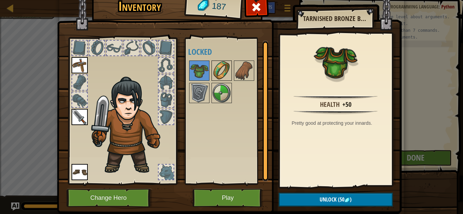
click at [213, 72] on img at bounding box center [221, 70] width 19 height 19
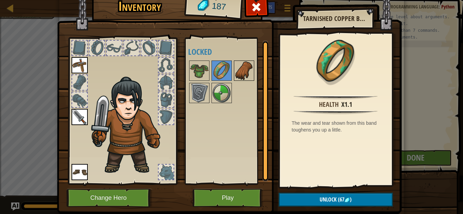
click at [234, 69] on div at bounding box center [244, 71] width 20 height 20
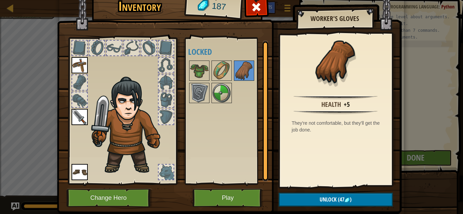
click at [183, 96] on img at bounding box center [229, 92] width 344 height 246
click at [195, 94] on img at bounding box center [199, 93] width 19 height 19
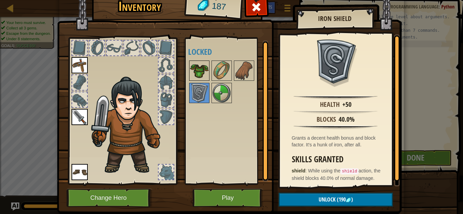
click at [192, 71] on img at bounding box center [199, 70] width 19 height 19
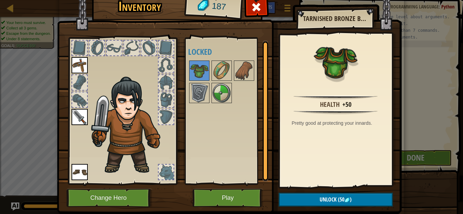
click at [203, 83] on div at bounding box center [228, 82] width 80 height 45
click at [203, 84] on img at bounding box center [199, 93] width 19 height 19
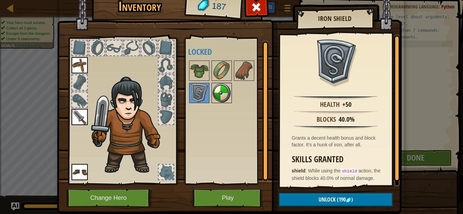
click at [223, 89] on img at bounding box center [221, 93] width 19 height 19
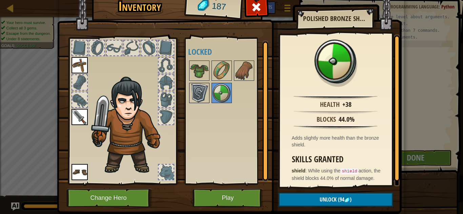
click at [204, 94] on img at bounding box center [199, 93] width 19 height 19
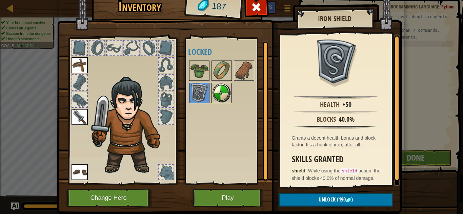
click at [220, 94] on img at bounding box center [221, 93] width 19 height 19
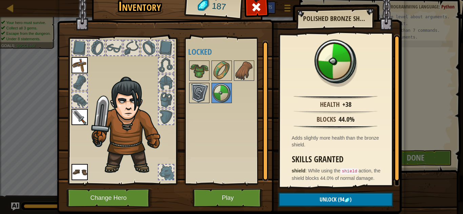
click at [204, 88] on img at bounding box center [199, 93] width 19 height 19
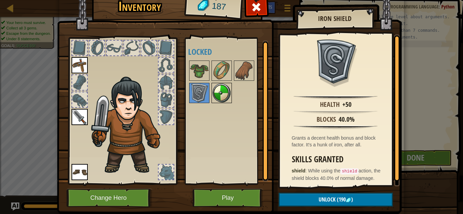
click at [219, 93] on img at bounding box center [221, 93] width 19 height 19
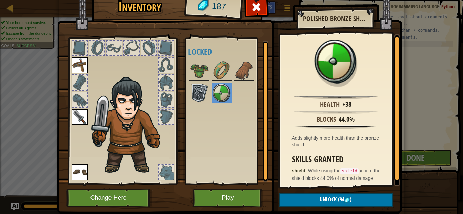
click at [194, 97] on img at bounding box center [199, 93] width 19 height 19
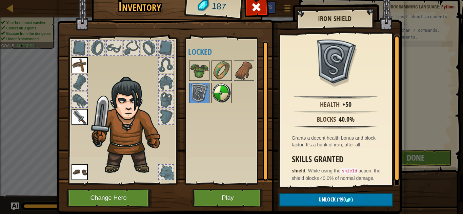
click at [217, 95] on img at bounding box center [221, 93] width 19 height 19
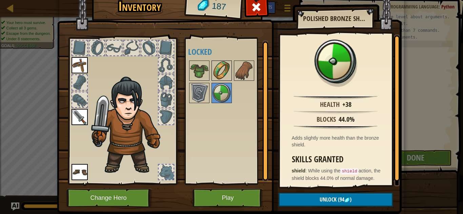
click at [215, 72] on img at bounding box center [221, 70] width 19 height 19
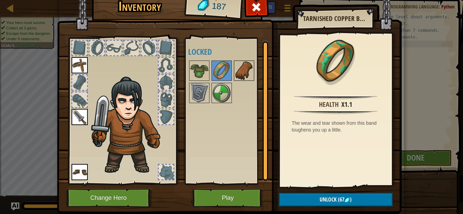
click at [241, 76] on img at bounding box center [243, 70] width 19 height 19
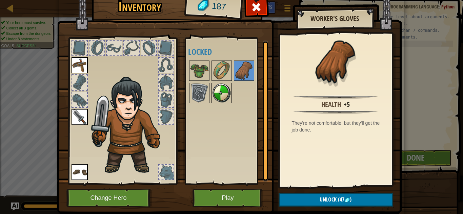
click at [222, 88] on img at bounding box center [221, 93] width 19 height 19
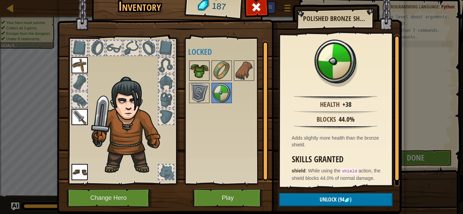
click at [201, 75] on img at bounding box center [199, 70] width 19 height 19
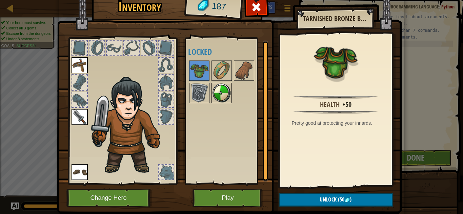
click at [226, 95] on img at bounding box center [221, 93] width 19 height 19
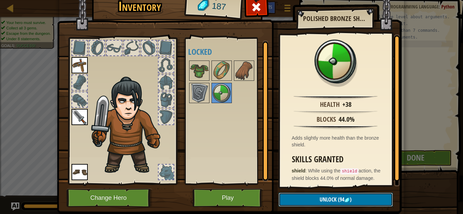
click at [318, 205] on button "Unlock (94 )" at bounding box center [335, 200] width 114 height 14
click at [334, 202] on button "Confirm" at bounding box center [335, 200] width 114 height 14
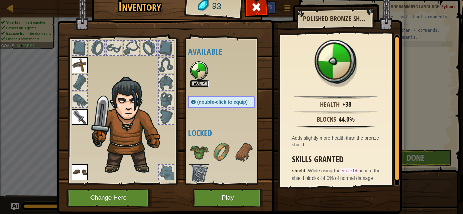
click at [195, 85] on button "Equip" at bounding box center [199, 83] width 19 height 7
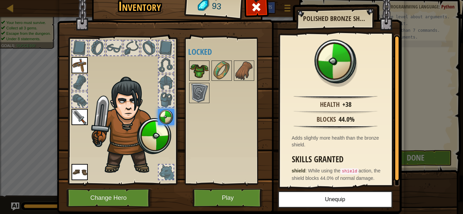
click at [189, 78] on div at bounding box center [199, 71] width 20 height 20
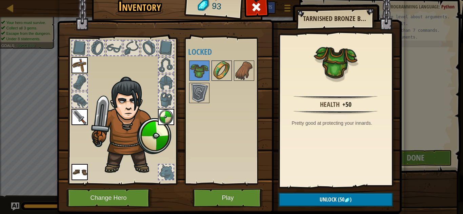
click at [222, 73] on img at bounding box center [221, 70] width 19 height 19
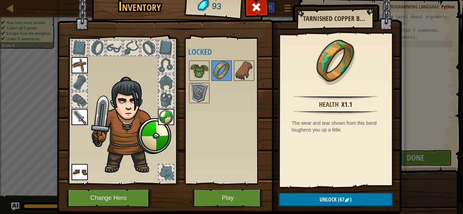
click at [231, 74] on div at bounding box center [228, 82] width 80 height 45
click at [239, 76] on img at bounding box center [243, 70] width 19 height 19
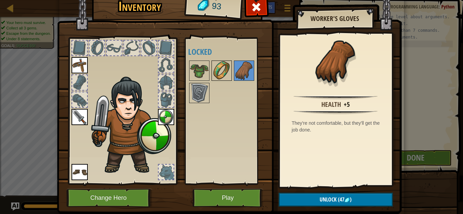
click at [223, 71] on img at bounding box center [221, 70] width 19 height 19
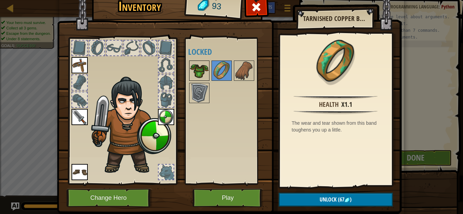
click at [196, 76] on img at bounding box center [199, 70] width 19 height 19
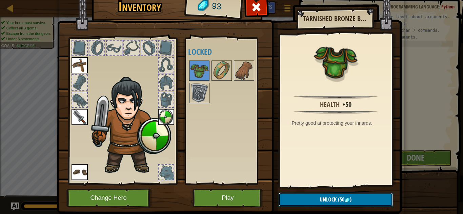
click at [315, 201] on button "Unlock (50 )" at bounding box center [335, 200] width 114 height 14
click at [310, 199] on button "Confirm" at bounding box center [335, 200] width 114 height 14
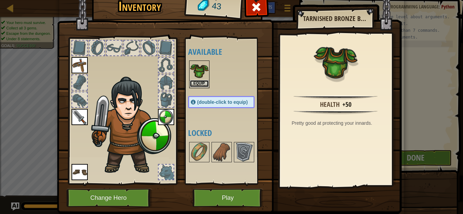
click at [201, 86] on button "Equip" at bounding box center [199, 83] width 19 height 7
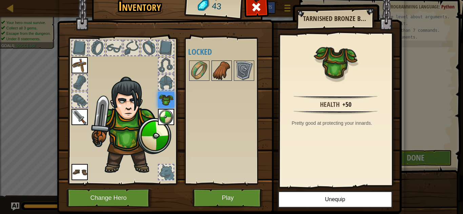
click at [221, 77] on img at bounding box center [221, 70] width 19 height 19
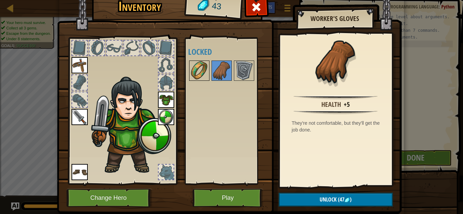
click at [198, 66] on img at bounding box center [199, 70] width 19 height 19
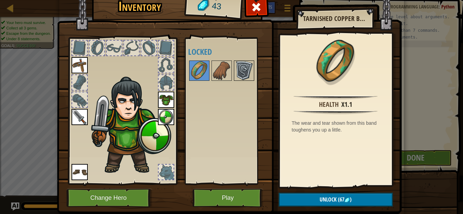
click at [239, 73] on img at bounding box center [243, 70] width 19 height 19
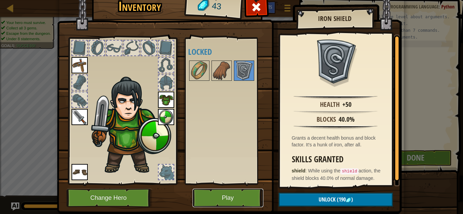
click at [237, 200] on button "Play" at bounding box center [227, 198] width 71 height 19
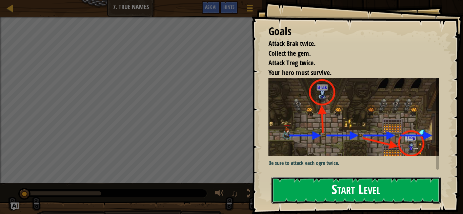
click at [312, 183] on button "Start Level" at bounding box center [355, 190] width 169 height 27
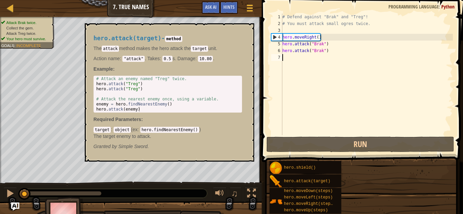
click at [312, 183] on span "hero.attack(target)" at bounding box center [307, 181] width 46 height 5
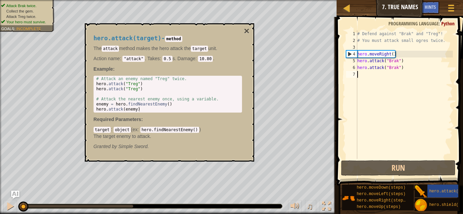
click at [366, 130] on div "# Defend against "Brak" and "Treg"! # You must attack small ogres twice. hero .…" at bounding box center [404, 101] width 97 height 142
click at [246, 32] on button "×" at bounding box center [245, 30] width 5 height 9
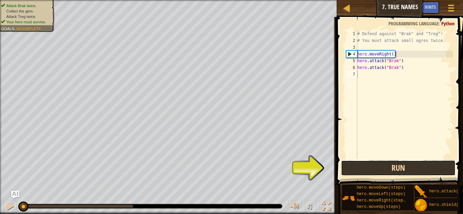
click at [355, 162] on button "Run" at bounding box center [398, 168] width 114 height 16
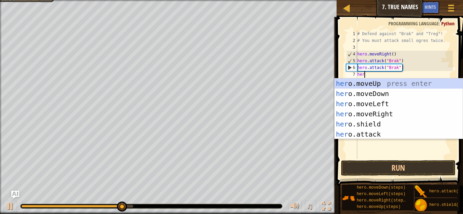
scroll to position [3, 1]
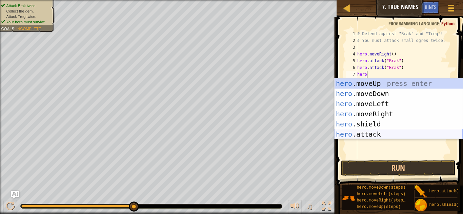
click at [365, 132] on div "hero .moveUp press enter hero .moveDown press enter hero .moveLeft press enter …" at bounding box center [398, 119] width 128 height 81
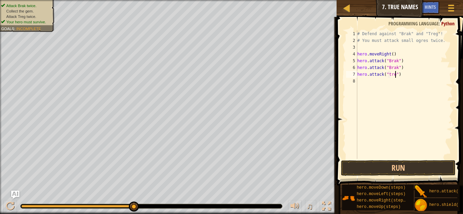
scroll to position [3, 6]
drag, startPoint x: 412, startPoint y: 79, endPoint x: 356, endPoint y: 74, distance: 56.4
click at [356, 74] on div "hero.attack("treg") 1 2 3 4 5 6 7 8 # Defend against "Brak" and "Treg"! # You m…" at bounding box center [398, 94] width 108 height 129
type textarea "hero.attack("treg")"
click at [358, 80] on div "# Defend against "Brak" and "Treg"! # You must attack small ogres twice. hero .…" at bounding box center [404, 94] width 97 height 129
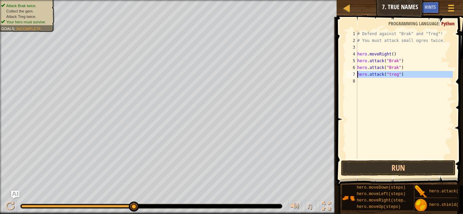
scroll to position [3, 0]
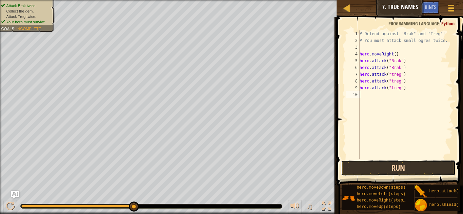
click at [388, 168] on button "Run" at bounding box center [398, 168] width 114 height 16
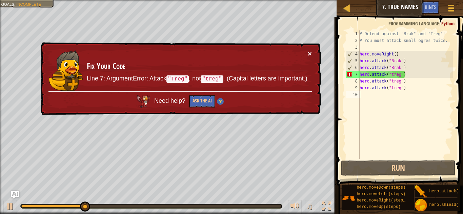
click at [309, 54] on button "×" at bounding box center [309, 53] width 4 height 7
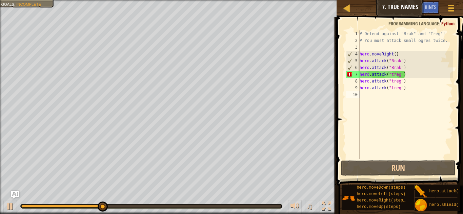
click at [392, 77] on div "# Defend against "Brak" and "Treg"! # You must attack small ogres twice. hero .…" at bounding box center [405, 101] width 94 height 142
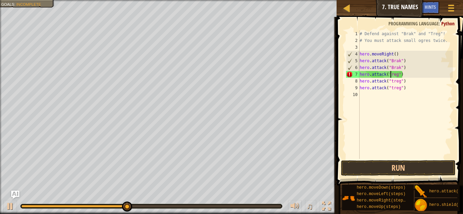
scroll to position [3, 5]
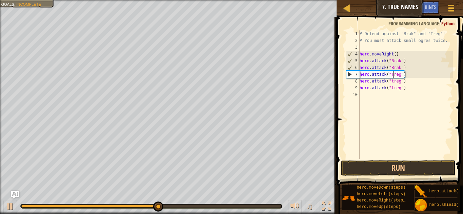
click at [393, 84] on div "# Defend against "Brak" and "Treg"! # You must attack small ogres twice. hero .…" at bounding box center [405, 101] width 94 height 142
click at [392, 86] on div "# Defend against "Brak" and "Treg"! # You must attack small ogres twice. hero .…" at bounding box center [405, 101] width 94 height 142
type textarea "hero.attack("Treg")"
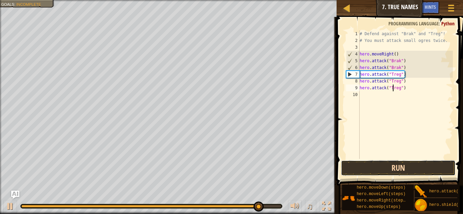
click at [416, 171] on button "Run" at bounding box center [398, 168] width 114 height 16
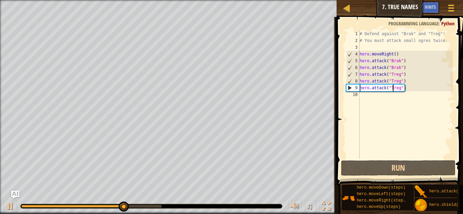
click at [372, 96] on div "# Defend against "Brak" and "Treg"! # You must attack small ogres twice. hero .…" at bounding box center [405, 101] width 94 height 142
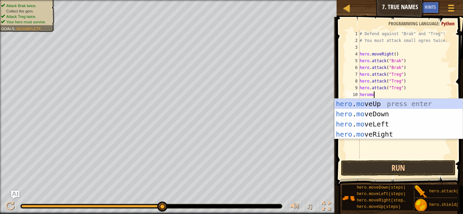
type textarea "heromove"
click at [384, 136] on div "hero . move Up press enter hero . move Down press enter hero . move Left press …" at bounding box center [398, 129] width 128 height 61
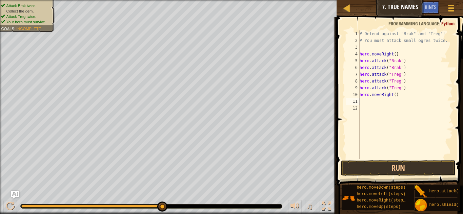
click at [395, 96] on div "# Defend against "Brak" and "Treg"! # You must attack small ogres twice. hero .…" at bounding box center [405, 101] width 94 height 142
type textarea "hero.moveRight(3)"
click at [369, 171] on button "Run" at bounding box center [398, 168] width 114 height 16
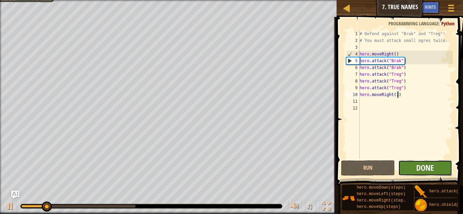
click at [431, 169] on span "Done" at bounding box center [425, 168] width 18 height 11
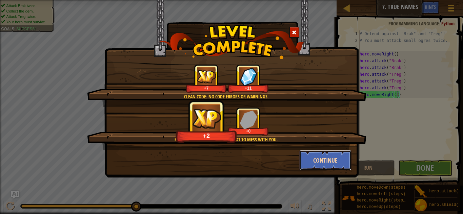
click at [313, 159] on button "Continue" at bounding box center [325, 160] width 52 height 20
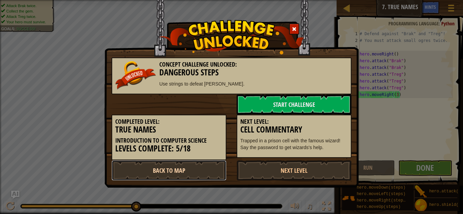
click at [181, 176] on link "Back to Map" at bounding box center [168, 170] width 115 height 20
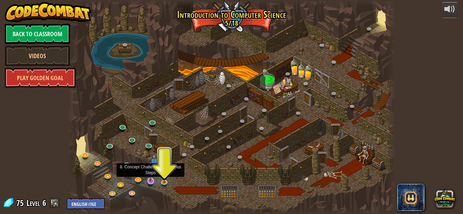
click at [151, 178] on img at bounding box center [150, 172] width 9 height 20
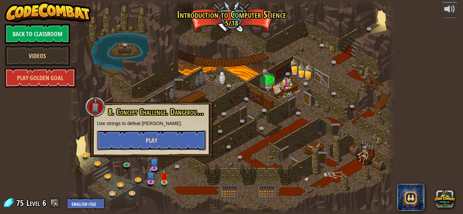
click at [158, 133] on button "Play" at bounding box center [151, 140] width 109 height 20
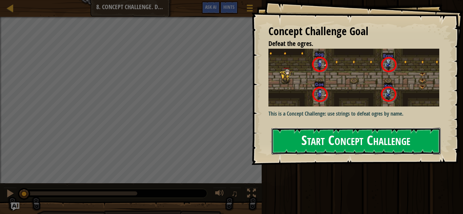
click at [298, 143] on button "Start Concept Challenge" at bounding box center [355, 141] width 169 height 27
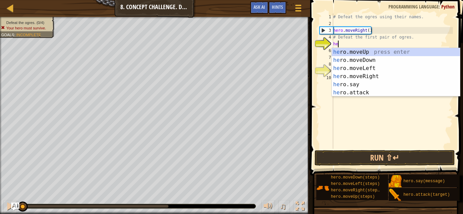
scroll to position [3, 1]
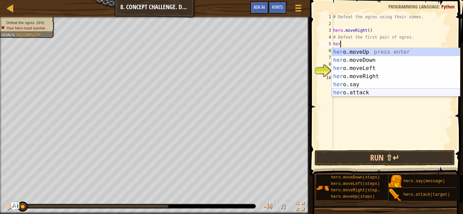
click at [366, 92] on div "her o.moveUp press enter her o.moveDown press enter her o.moveLeft press enter …" at bounding box center [395, 80] width 128 height 65
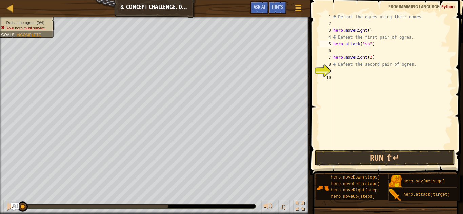
type textarea "hero.attack("sog")"
click at [333, 49] on div "# Defeat the ogres using their names. hero . moveRight ( ) # Defeat the first p…" at bounding box center [391, 88] width 121 height 149
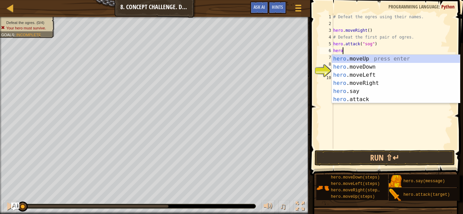
scroll to position [3, 1]
click at [334, 99] on div "hero .moveUp press enter hero .moveDown press enter hero .moveLeft press enter …" at bounding box center [395, 87] width 128 height 65
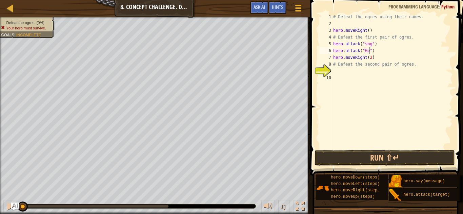
scroll to position [3, 5]
click at [367, 43] on div "# Defeat the ogres using their names. hero . moveRight ( ) # Defeat the first p…" at bounding box center [391, 88] width 121 height 149
type textarea "hero.attack("Sog")"
click at [350, 75] on div "# Defeat the ogres using their names. hero . moveRight ( ) # Defeat the first p…" at bounding box center [391, 88] width 121 height 149
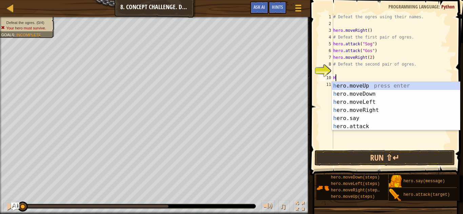
scroll to position [3, 0]
click at [360, 123] on div "he ro.moveUp press enter he ro.moveDown press enter he ro.moveLeft press enter …" at bounding box center [395, 114] width 128 height 65
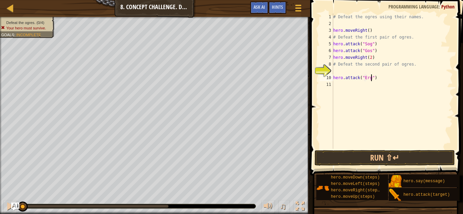
type textarea "hero.attack("Ergo")"
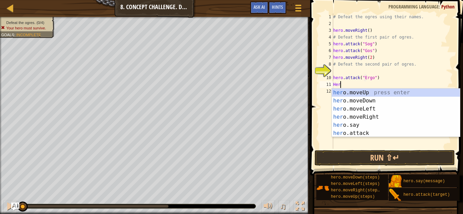
scroll to position [3, 1]
click at [381, 133] on div "her o.moveUp press enter her o.moveDown press enter her o.moveLeft press enter …" at bounding box center [395, 121] width 128 height 65
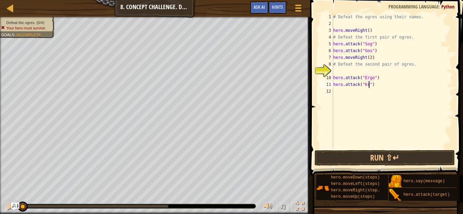
scroll to position [3, 5]
click at [366, 157] on button "Run ⇧↵" at bounding box center [384, 158] width 141 height 16
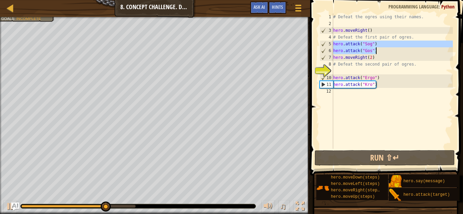
drag, startPoint x: 334, startPoint y: 42, endPoint x: 376, endPoint y: 49, distance: 43.3
click at [376, 49] on div "# Defeat the ogres using their names. hero . moveRight ( ) # Defeat the first p…" at bounding box center [391, 88] width 121 height 149
click at [376, 52] on div "# Defeat the ogres using their names. hero . moveRight ( ) # Defeat the first p…" at bounding box center [391, 81] width 121 height 135
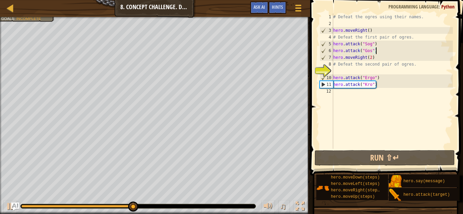
paste textarea "hero.attack("Sog")"
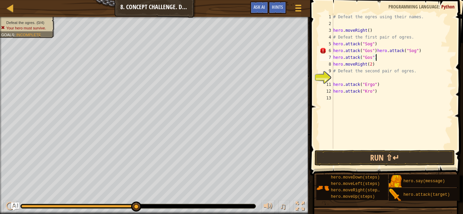
click at [376, 50] on div "# Defeat the ogres using their names. hero . moveRight ( ) # Defeat the first p…" at bounding box center [391, 88] width 121 height 149
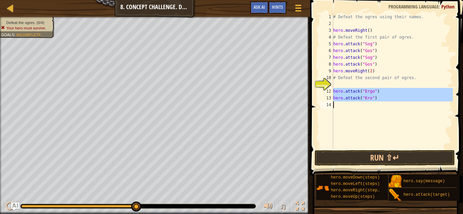
drag, startPoint x: 332, startPoint y: 93, endPoint x: 385, endPoint y: 103, distance: 53.9
click at [385, 103] on div "hero.attack("Sog") 1 2 3 4 5 6 7 8 9 10 11 12 13 14 # Defeat the ogres using th…" at bounding box center [385, 81] width 134 height 135
type textarea "hero.attack("Kro")"
click at [348, 107] on div "# Defeat the ogres using their names. hero . moveRight ( ) # Defeat the first p…" at bounding box center [391, 81] width 121 height 135
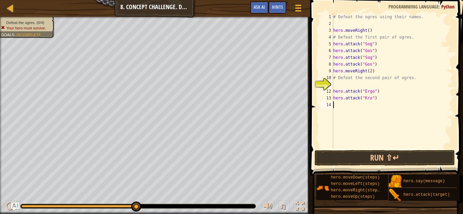
scroll to position [3, 0]
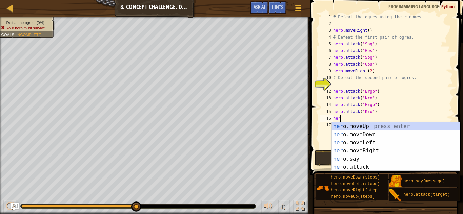
type textarea "hero"
click at [360, 137] on div "hero .moveUp press enter hero .moveDown press enter hero .moveLeft press enter …" at bounding box center [395, 155] width 128 height 65
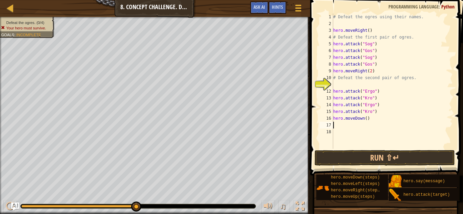
scroll to position [3, 0]
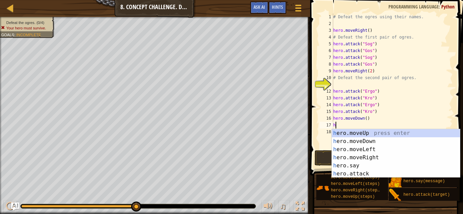
type textarea "her"
click at [347, 135] on div "her o.moveUp press enter her o.moveDown press enter her o.moveLeft press enter …" at bounding box center [395, 161] width 128 height 65
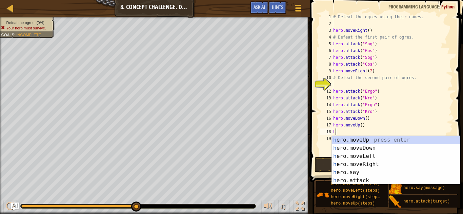
type textarea "he"
click at [352, 156] on div "he ro.moveUp press enter he ro.moveDown press enter he ro.moveLeft press enter …" at bounding box center [395, 168] width 128 height 65
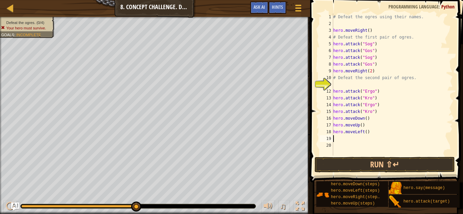
scroll to position [3, 0]
click at [366, 134] on div "# Defeat the ogres using their names. hero . moveRight ( ) # Defeat the first p…" at bounding box center [391, 92] width 121 height 156
type textarea "hero.moveLeft(2)"
click at [350, 139] on div "# Defeat the ogres using their names. hero . moveRight ( ) # Defeat the first p…" at bounding box center [391, 92] width 121 height 156
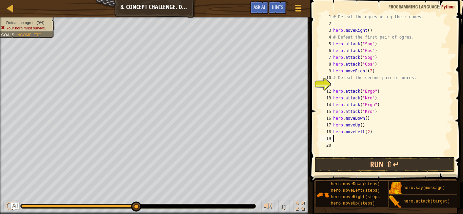
scroll to position [3, 0]
type textarea "he"
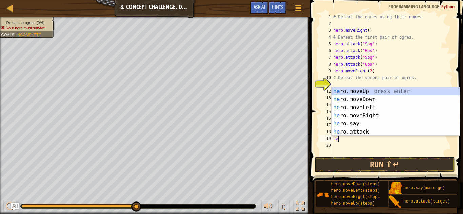
scroll to position [3, 0]
click at [342, 101] on div "he ro.moveUp press enter he ro.moveDown press enter he ro.moveLeft press enter …" at bounding box center [395, 119] width 128 height 65
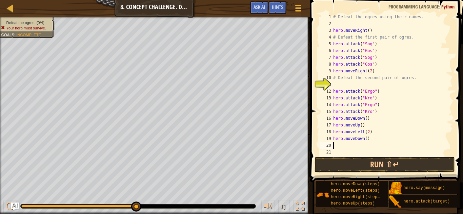
scroll to position [3, 0]
click at [355, 162] on button "Run ⇧↵" at bounding box center [384, 165] width 141 height 16
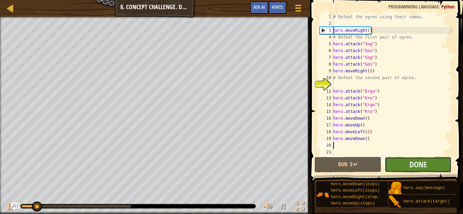
click at [436, 163] on button "Done" at bounding box center [417, 165] width 67 height 16
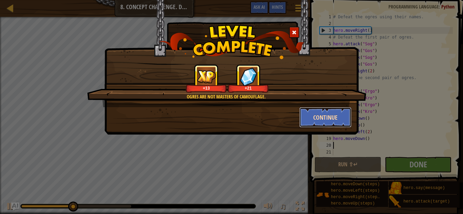
click at [326, 116] on button "Continue" at bounding box center [325, 117] width 52 height 20
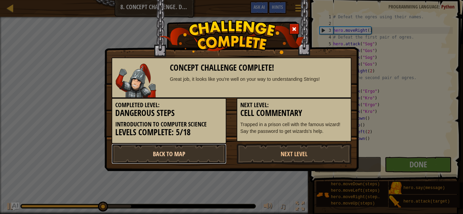
click at [167, 156] on link "Back to Map" at bounding box center [168, 154] width 115 height 20
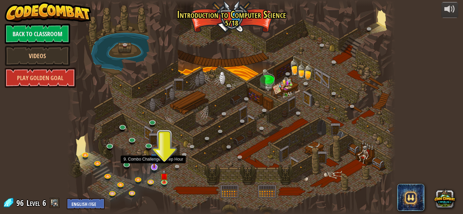
click at [158, 168] on img at bounding box center [154, 158] width 9 height 20
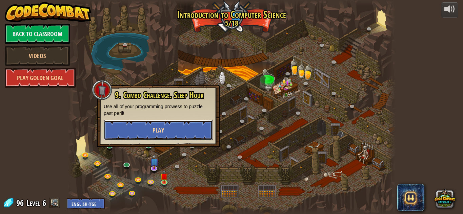
click at [162, 131] on span "Play" at bounding box center [158, 130] width 12 height 8
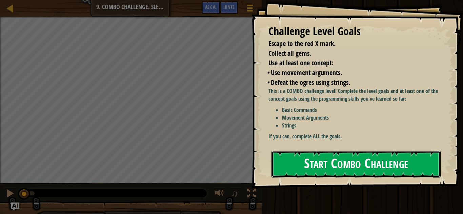
click at [301, 151] on button "Start Combo Challenge" at bounding box center [355, 164] width 169 height 27
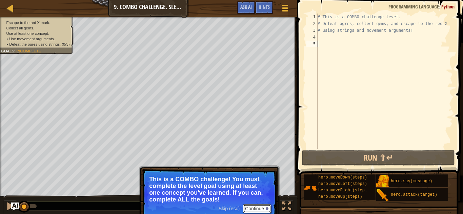
click at [257, 209] on button "Continue" at bounding box center [257, 209] width 28 height 9
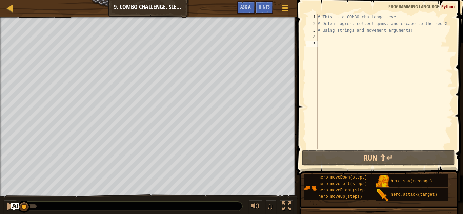
click at [322, 37] on div "# This is a COMBO challenge level. # Defeat [PERSON_NAME], collect gems, and es…" at bounding box center [384, 88] width 136 height 149
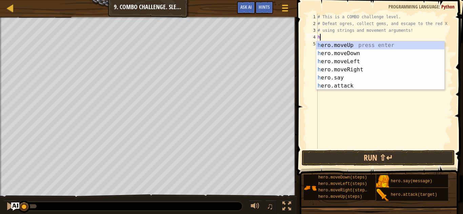
scroll to position [3, 0]
type textarea "hero"
click at [332, 54] on div "hero .moveUp press enter hero .moveDown press enter hero .moveLeft press enter …" at bounding box center [380, 73] width 128 height 65
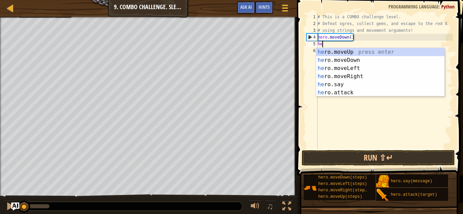
type textarea "hero"
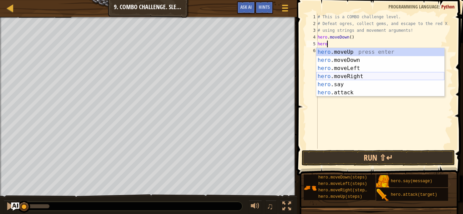
click at [329, 76] on div "hero .moveUp press enter hero .moveDown press enter hero .moveLeft press enter …" at bounding box center [380, 80] width 128 height 65
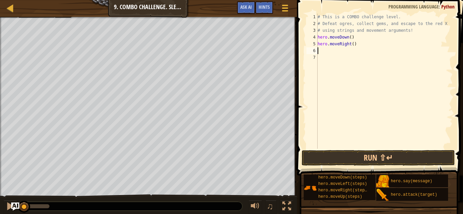
click at [353, 45] on div "# This is a COMBO challenge level. # Defeat [PERSON_NAME], collect gems, and es…" at bounding box center [384, 88] width 136 height 149
type textarea "hero.moveRight(2)"
click at [336, 48] on div "# This is a COMBO challenge level. # Defeat [PERSON_NAME], collect gems, and es…" at bounding box center [384, 88] width 136 height 149
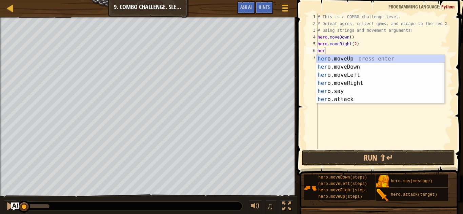
type textarea "hero"
click at [333, 62] on div "hero .moveUp press enter hero .moveDown press enter hero .moveLeft press enter …" at bounding box center [380, 87] width 128 height 65
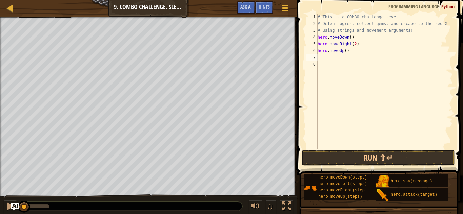
scroll to position [3, 0]
click at [331, 58] on div "# This is a COMBO challenge level. # Defeat [PERSON_NAME], collect gems, and es…" at bounding box center [384, 88] width 136 height 149
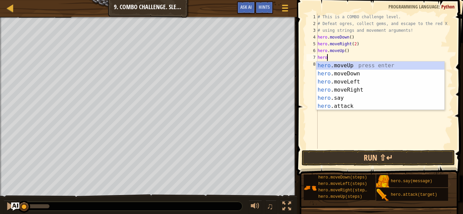
scroll to position [3, 1]
click at [337, 106] on div "hero .moveUp press enter hero .moveDown press enter hero .moveLeft press enter …" at bounding box center [380, 94] width 128 height 65
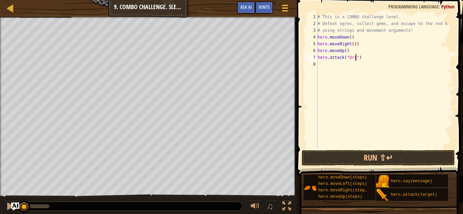
type textarea "hero.attack("Ursa")"
click at [335, 62] on div "# This is a COMBO challenge level. # Defeat [PERSON_NAME], collect gems, and es…" at bounding box center [384, 88] width 136 height 149
type textarea "H"
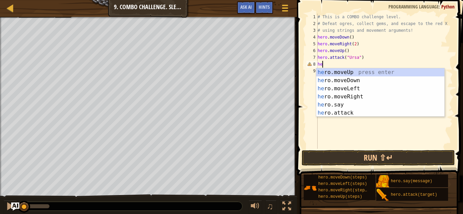
scroll to position [3, 0]
type textarea "h"
click at [367, 111] on div "he ro.moveUp press enter he ro.moveDown press enter he ro.moveLeft press enter …" at bounding box center [380, 100] width 128 height 65
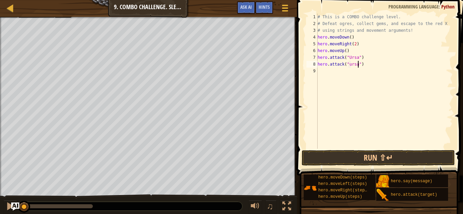
scroll to position [3, 6]
click at [351, 66] on div "# This is a COMBO challenge level. # Defeat [PERSON_NAME], collect gems, and es…" at bounding box center [384, 88] width 136 height 149
type textarea "hero.attack("Ursa")"
click at [322, 68] on div "# This is a COMBO challenge level. # Defeat [PERSON_NAME], collect gems, and es…" at bounding box center [384, 88] width 136 height 149
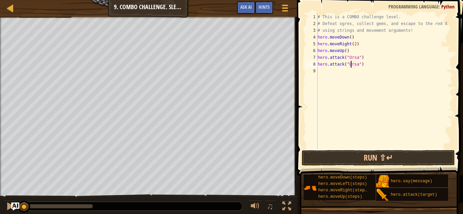
scroll to position [3, 0]
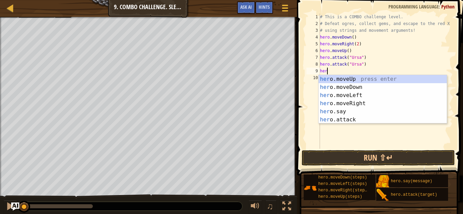
type textarea "hero"
click at [341, 95] on div "hero .moveUp press enter hero .moveDown press enter hero .moveLeft press enter …" at bounding box center [382, 107] width 128 height 65
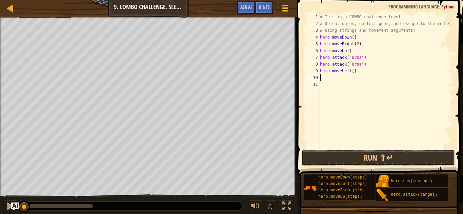
click at [352, 72] on div "# This is a COMBO challenge level. # Defeat [PERSON_NAME], collect gems, and es…" at bounding box center [385, 88] width 134 height 149
type textarea "hero.moveLeft(2)"
click at [330, 80] on div "# This is a COMBO challenge level. # Defeat [PERSON_NAME], collect gems, and es…" at bounding box center [385, 88] width 134 height 149
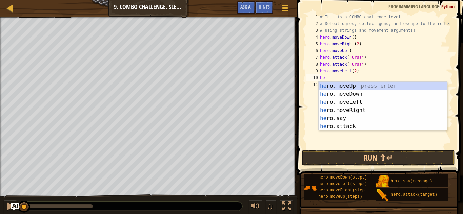
type textarea "hero"
click at [337, 84] on div "hero .moveUp press enter hero .moveDown press enter hero .moveLeft press enter …" at bounding box center [382, 114] width 128 height 65
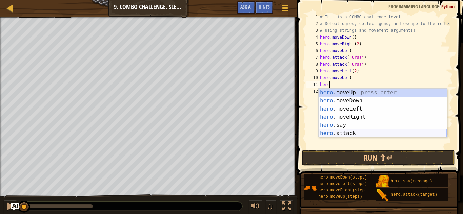
click at [325, 132] on div "hero .moveUp press enter hero .moveDown press enter hero .moveLeft press enter …" at bounding box center [382, 121] width 128 height 65
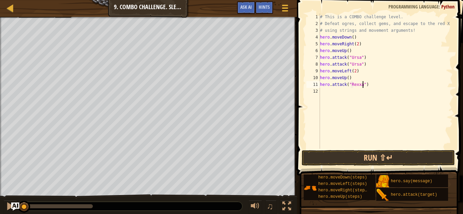
type textarea "hero.attack("Rexxar")"
click at [329, 95] on div "# This is a COMBO challenge level. # Defeat [PERSON_NAME], collect gems, and es…" at bounding box center [385, 88] width 134 height 149
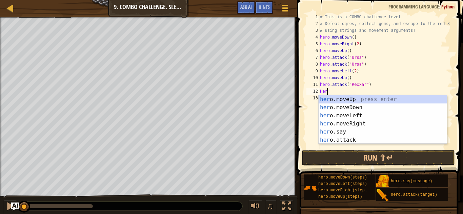
scroll to position [3, 1]
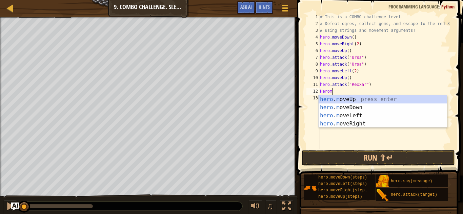
type textarea "Heromo"
click at [349, 123] on div "hero . mo veUp press enter hero . mo veDown press enter hero . mo veLeft press …" at bounding box center [382, 119] width 128 height 49
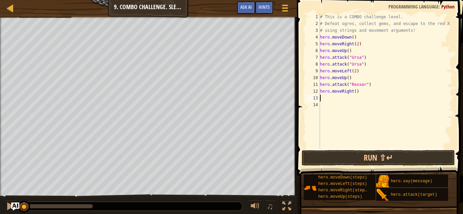
type textarea "G"
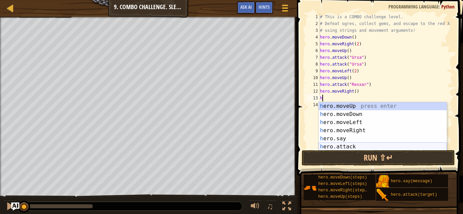
click at [341, 144] on div "h ero.moveUp press enter h ero.moveDown press enter h ero.moveLeft press enter …" at bounding box center [382, 134] width 128 height 65
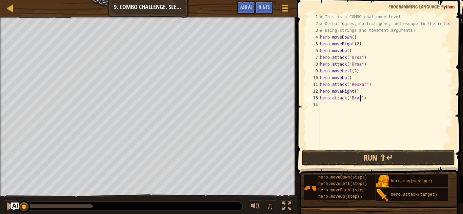
scroll to position [3, 6]
drag, startPoint x: 380, startPoint y: 85, endPoint x: 320, endPoint y: 83, distance: 60.7
click at [320, 83] on div "# This is a COMBO challenge level. # Defeat [PERSON_NAME], collect gems, and es…" at bounding box center [385, 88] width 134 height 149
type textarea "hero.attack("Rexxar")"
click at [385, 82] on div "# This is a COMBO challenge level. # Defeat [PERSON_NAME], collect gems, and es…" at bounding box center [385, 81] width 134 height 135
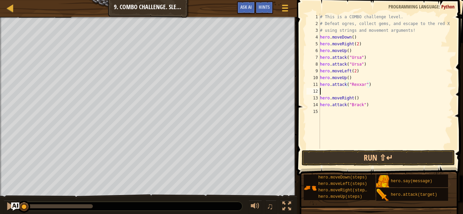
scroll to position [3, 0]
type textarea "v"
paste textarea "hero.attack("Rexxar")"
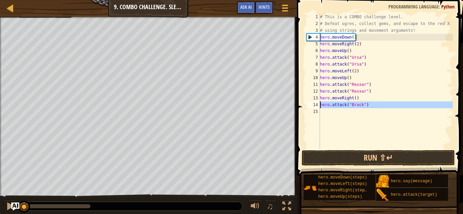
drag, startPoint x: 377, startPoint y: 109, endPoint x: 316, endPoint y: 104, distance: 60.8
click at [316, 104] on div "hero.attack("Rexxar") 1 2 3 4 5 6 7 8 9 10 11 12 13 14 15 # This is a COMBO cha…" at bounding box center [379, 81] width 148 height 135
type textarea "hero.attack("Brack")"
click at [320, 109] on div "# This is a COMBO challenge level. # Defeat [PERSON_NAME], collect gems, and es…" at bounding box center [385, 81] width 134 height 135
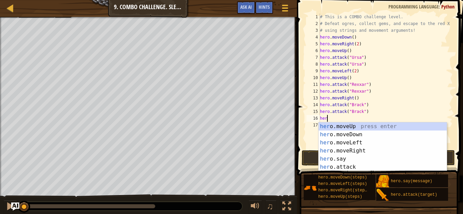
type textarea "hero"
click at [359, 151] on div "hero .moveUp press enter hero .moveDown press enter hero .moveLeft press enter …" at bounding box center [382, 155] width 128 height 65
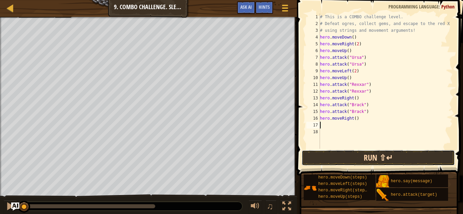
click at [325, 159] on button "Run ⇧↵" at bounding box center [377, 158] width 153 height 16
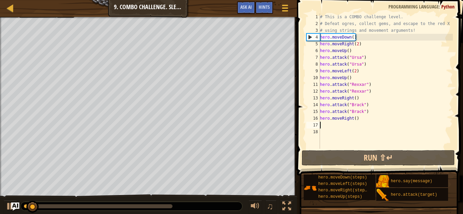
click at [356, 117] on div "# This is a COMBO challenge level. # Defeat [PERSON_NAME], collect gems, and es…" at bounding box center [385, 88] width 134 height 149
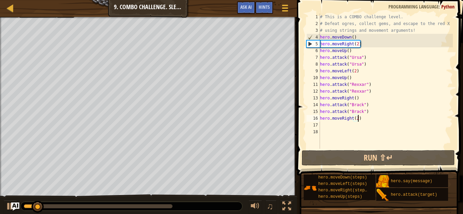
scroll to position [3, 5]
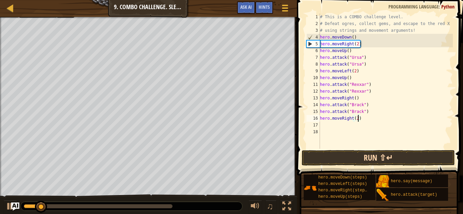
type textarea "hero.moveRight(2)"
click at [367, 158] on button "Run ⇧↵" at bounding box center [377, 158] width 153 height 16
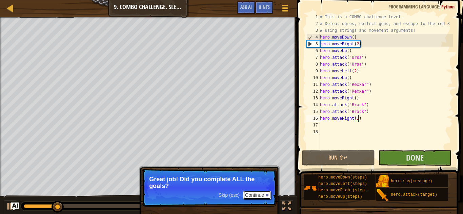
click at [259, 194] on button "Continue" at bounding box center [257, 195] width 28 height 9
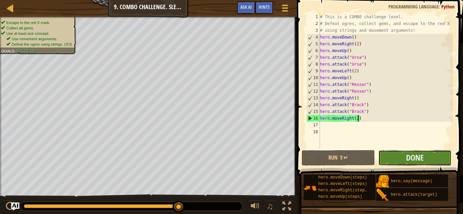
click at [401, 159] on button "Done" at bounding box center [414, 158] width 73 height 16
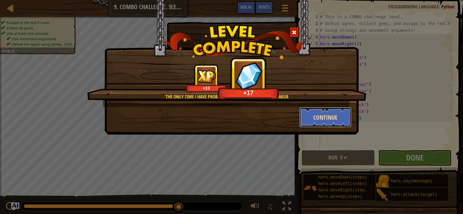
click at [330, 120] on button "Continue" at bounding box center [325, 117] width 52 height 20
